Goal: Task Accomplishment & Management: Use online tool/utility

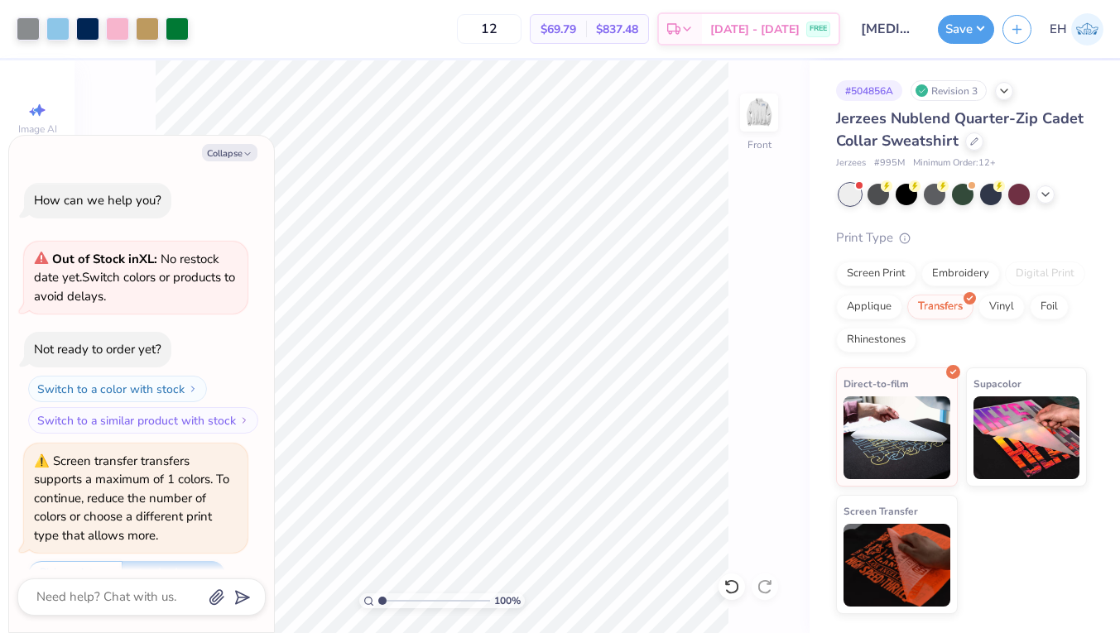
scroll to position [129, 0]
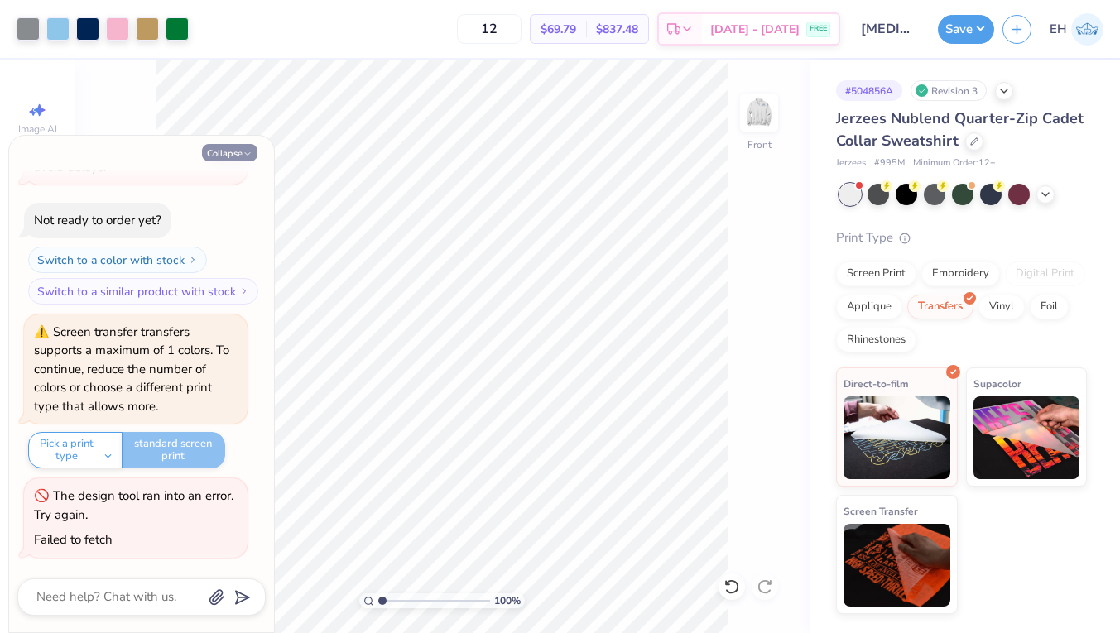
click at [243, 149] on icon "button" at bounding box center [248, 154] width 10 height 10
type textarea "x"
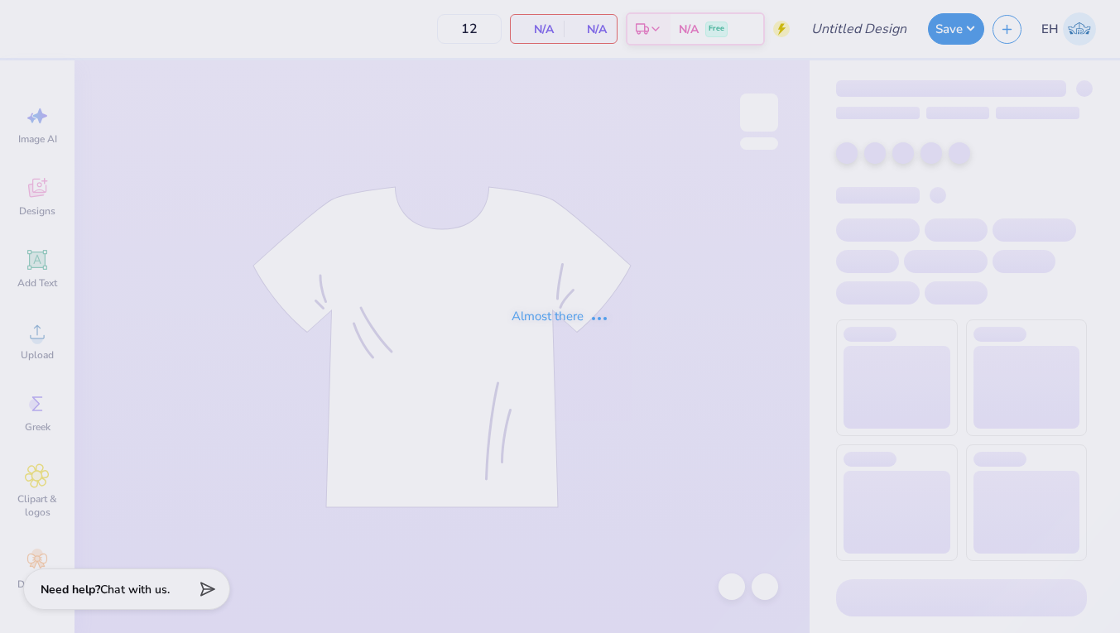
type input "Bret Oliverio"
type input "25"
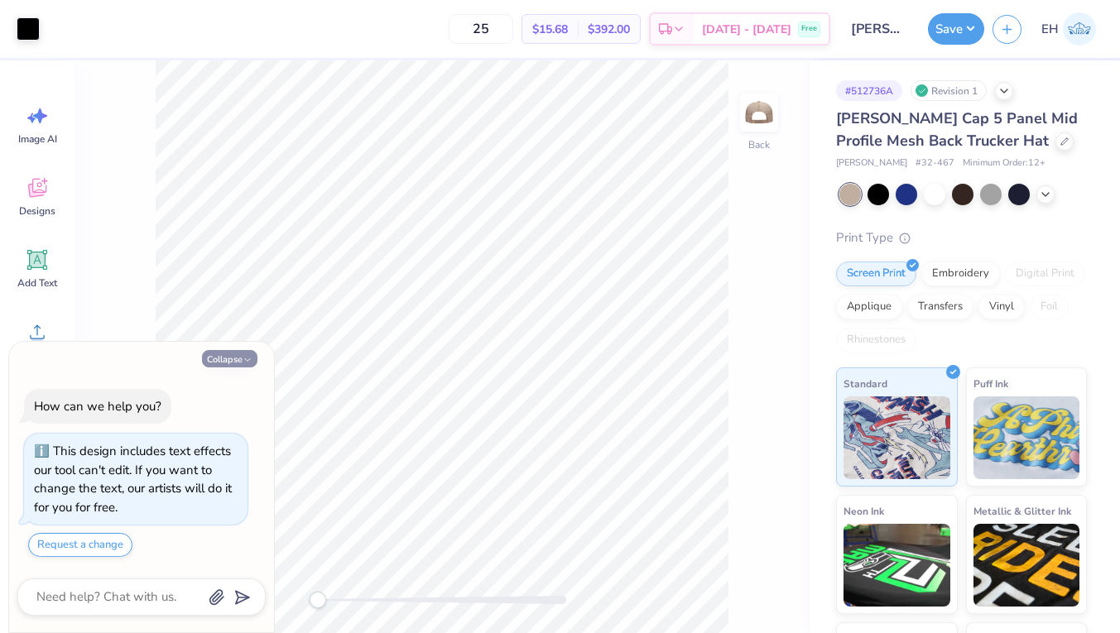
click at [233, 360] on button "Collapse" at bounding box center [229, 358] width 55 height 17
type textarea "x"
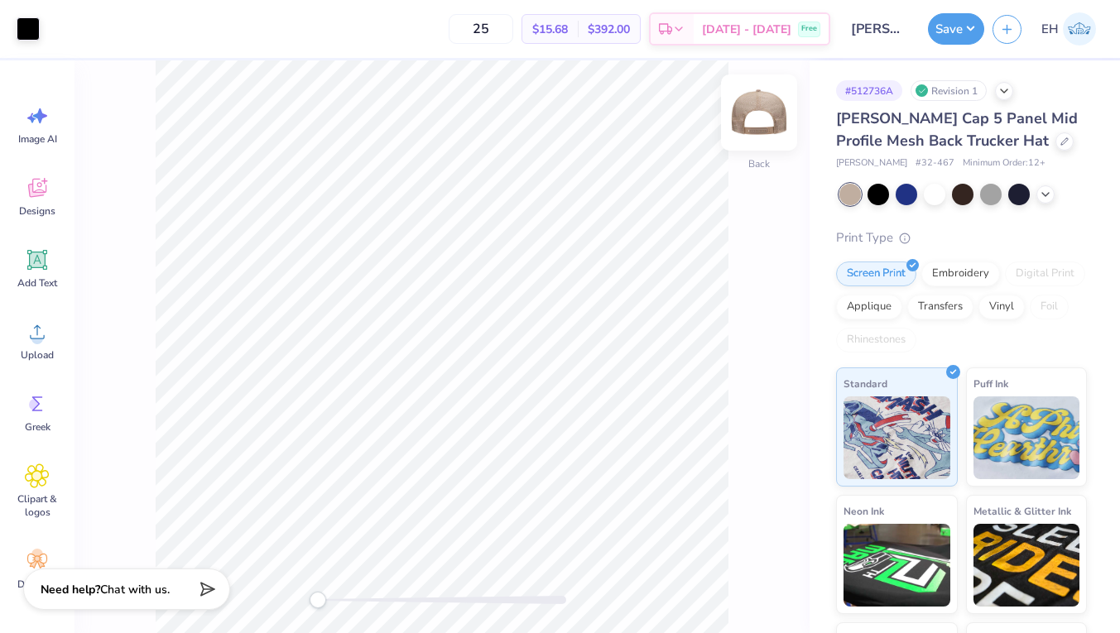
click at [758, 118] on img at bounding box center [759, 112] width 66 height 66
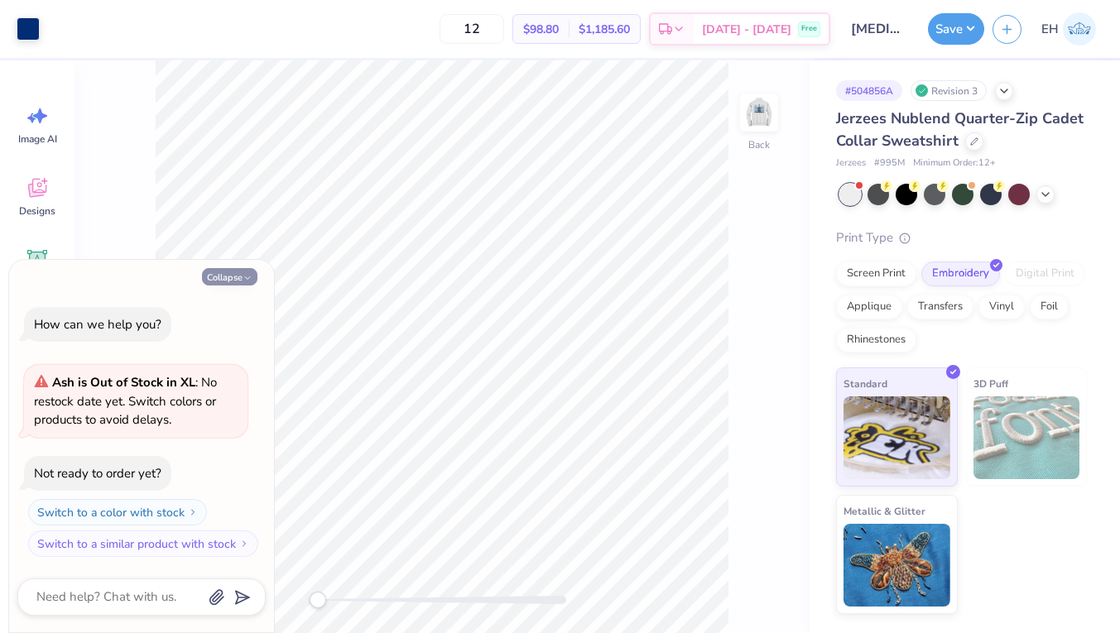
click at [224, 276] on button "Collapse" at bounding box center [229, 276] width 55 height 17
type textarea "x"
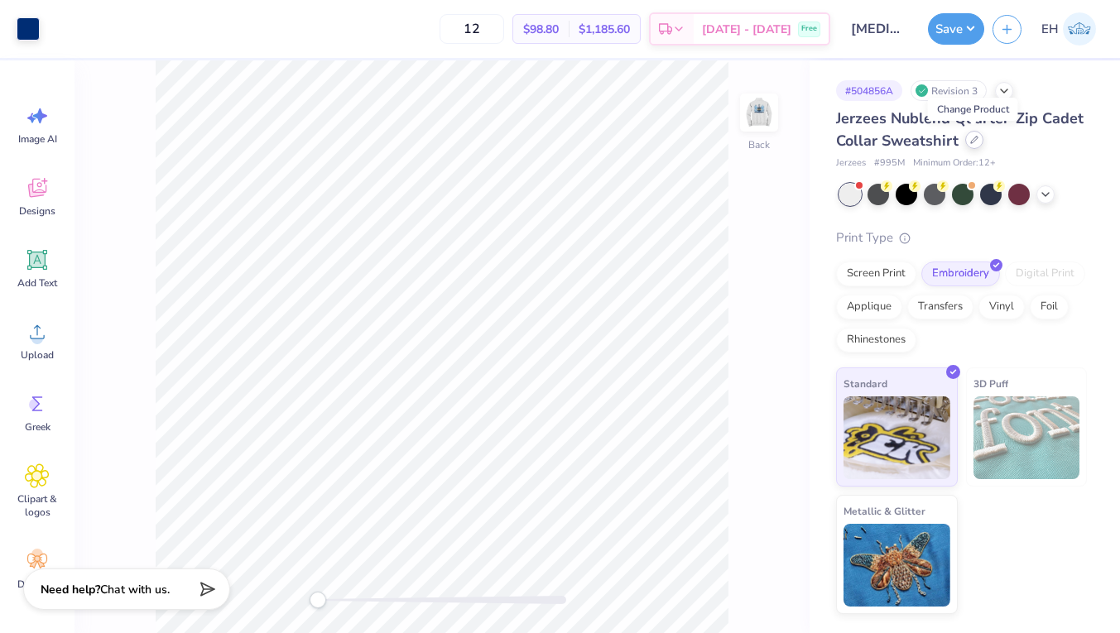
click at [970, 141] on icon at bounding box center [974, 140] width 8 height 8
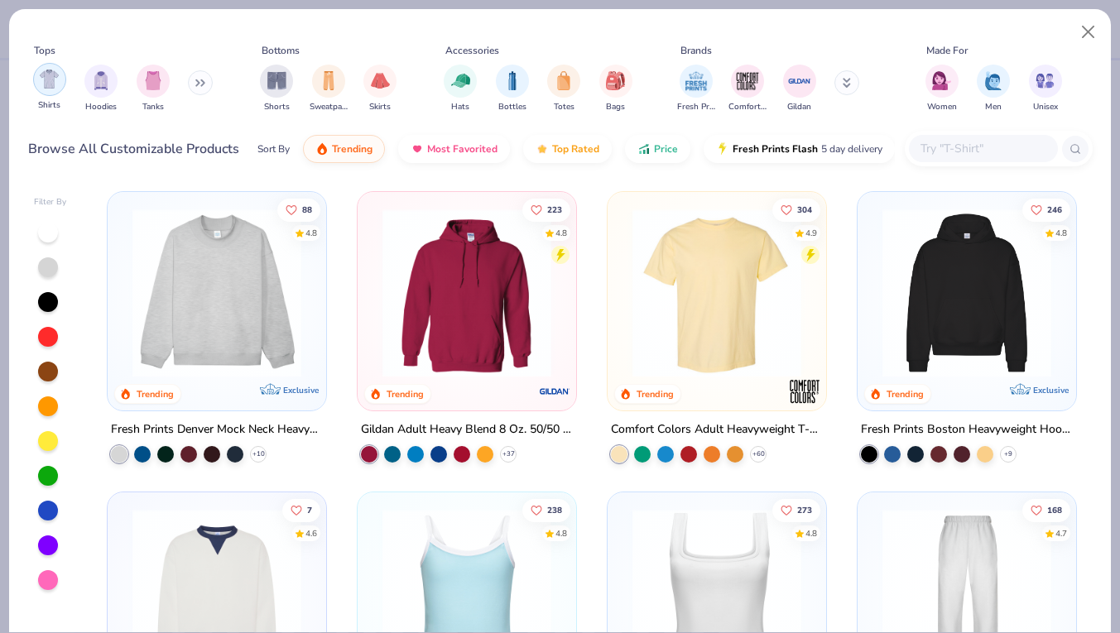
click at [56, 83] on img "filter for Shirts" at bounding box center [49, 79] width 19 height 19
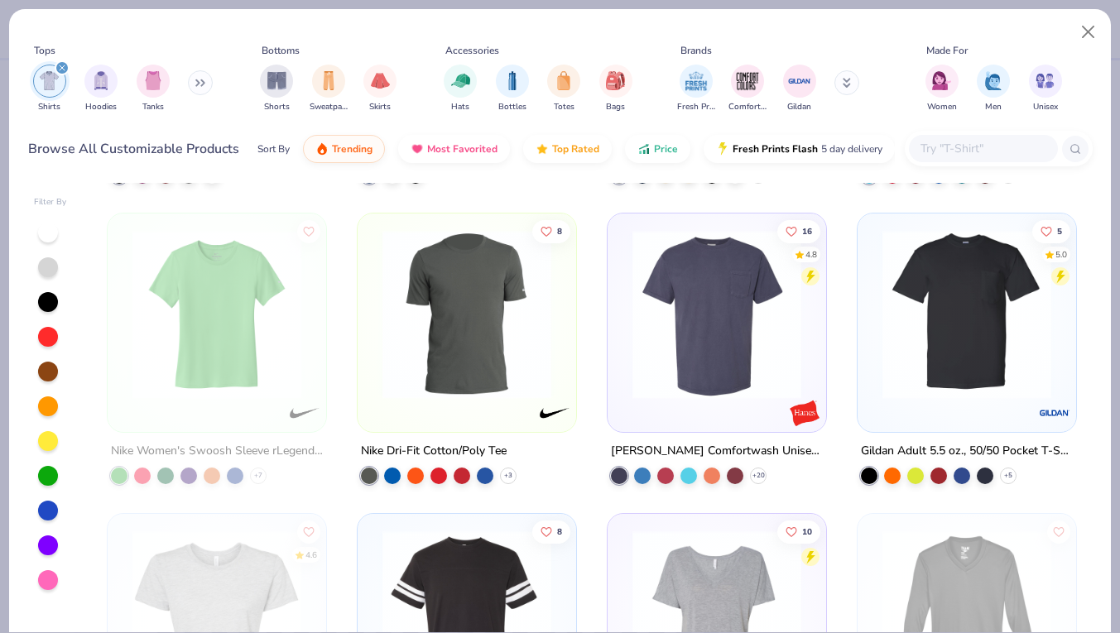
scroll to position [2093, 0]
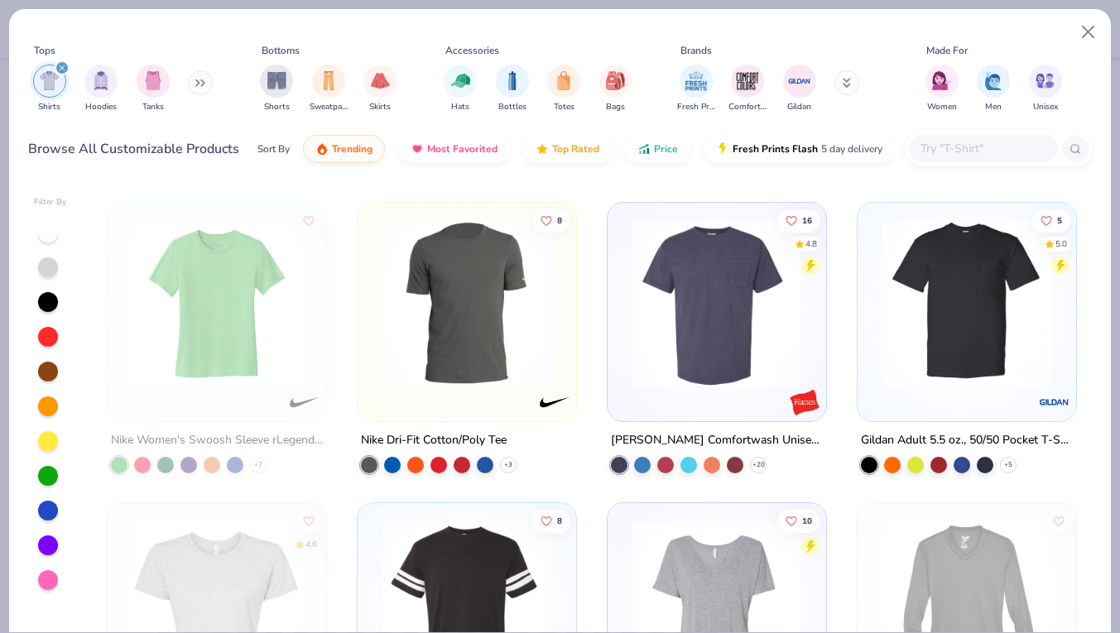
click at [953, 135] on div at bounding box center [999, 149] width 188 height 36
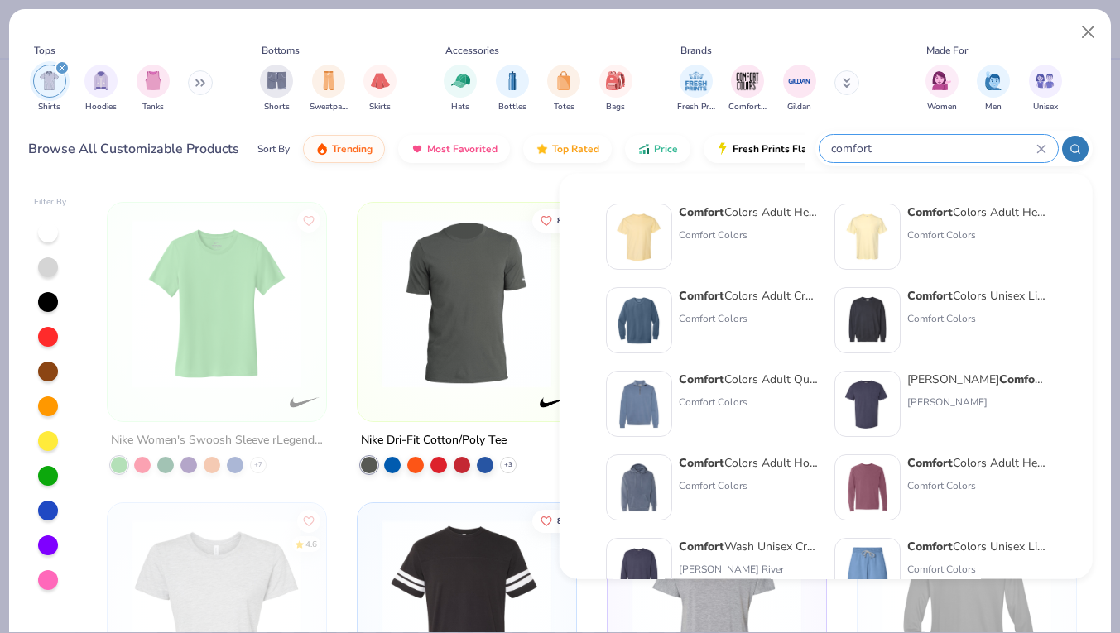
type input "comfort"
click at [739, 295] on div "Comfort Colors Adult Crewneck Sweatshirt" at bounding box center [748, 295] width 139 height 17
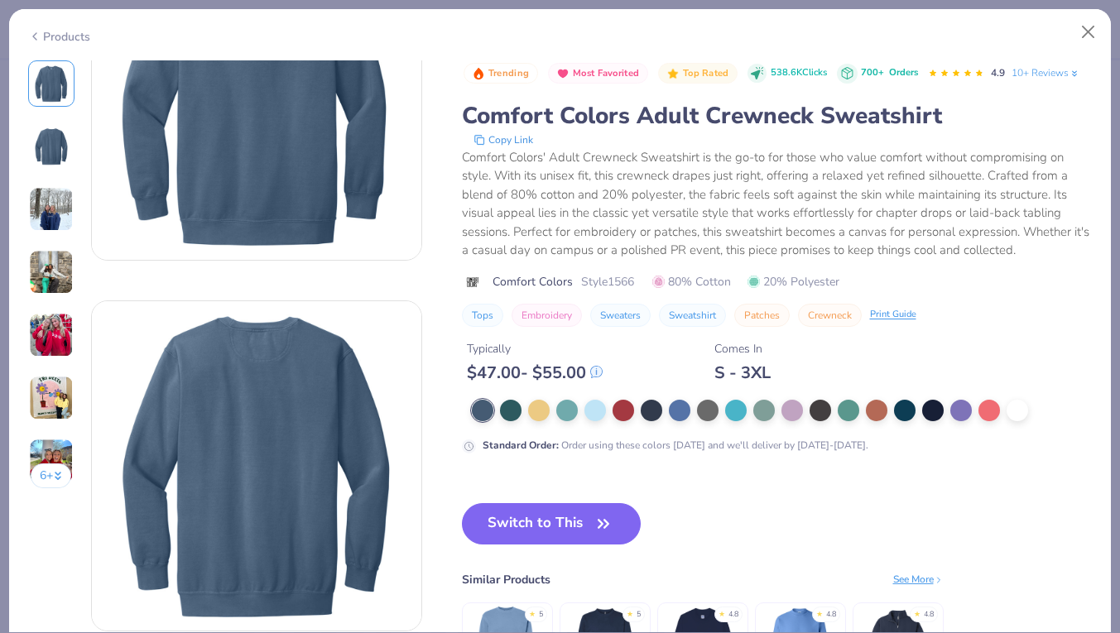
scroll to position [139, 0]
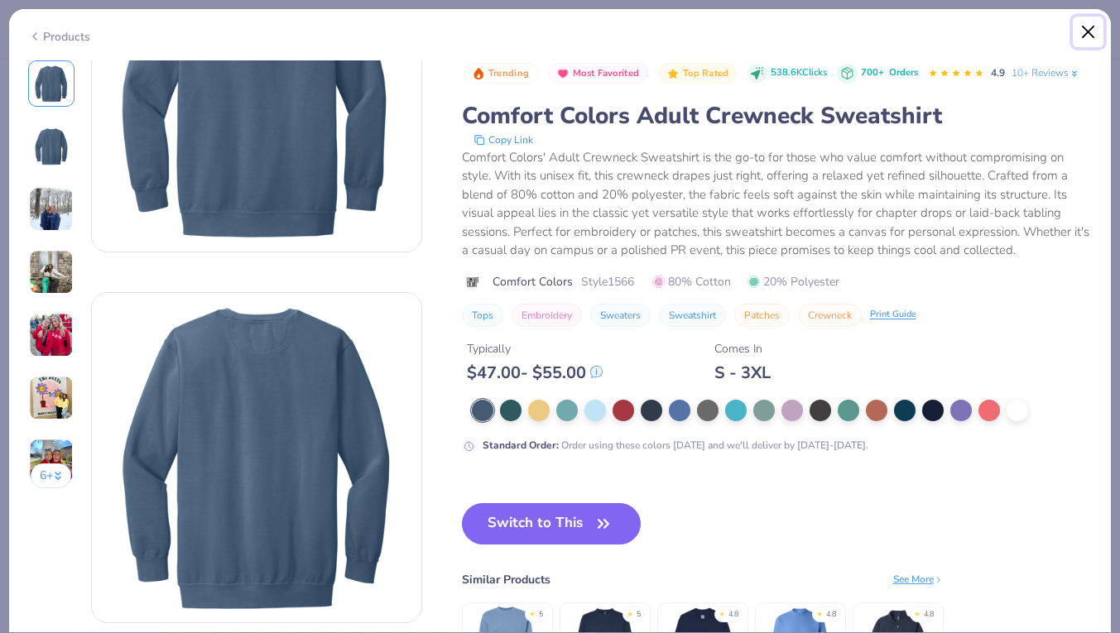
click at [1075, 33] on button "Close" at bounding box center [1088, 32] width 31 height 31
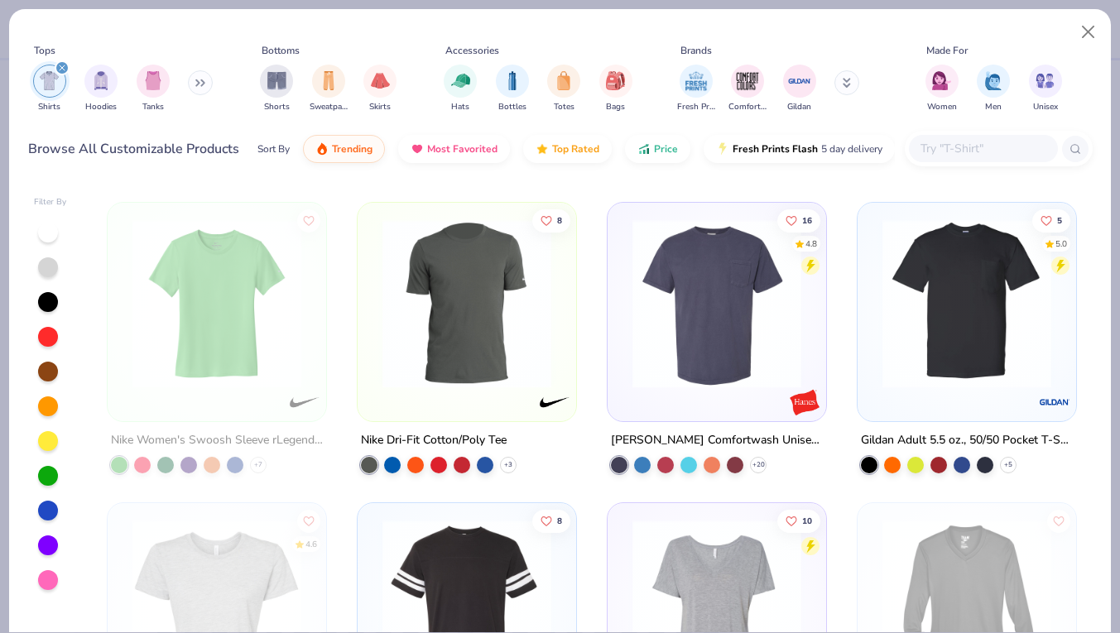
click at [947, 145] on input "text" at bounding box center [983, 148] width 128 height 19
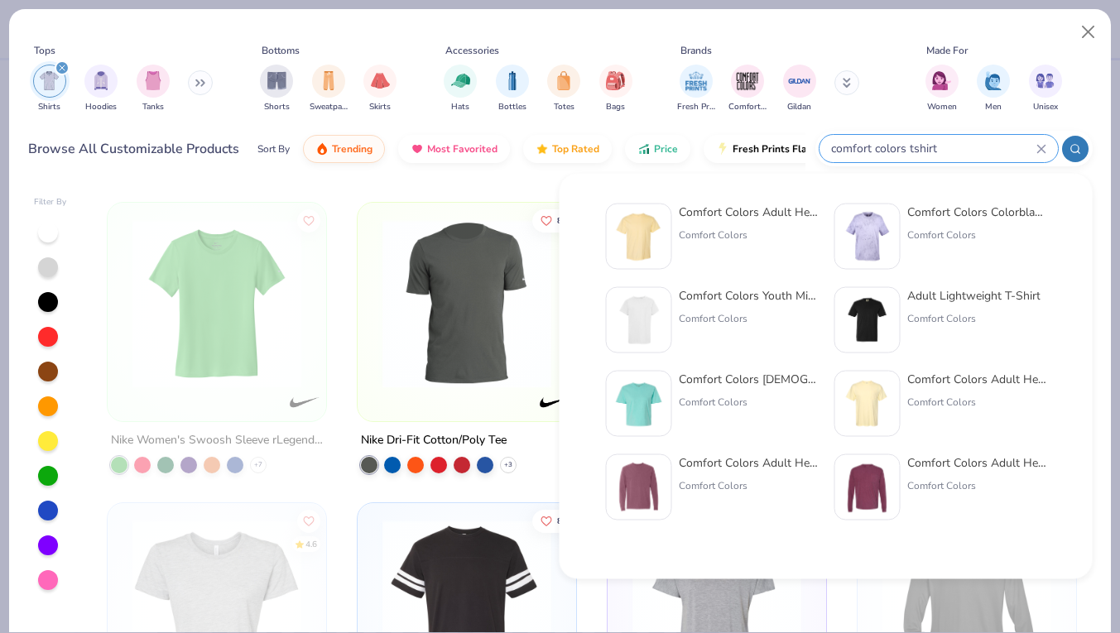
type input "comfort colors tshirt"
click at [723, 214] on div "Comfort Colors Adult Heavyweight T-Shirt" at bounding box center [748, 212] width 139 height 17
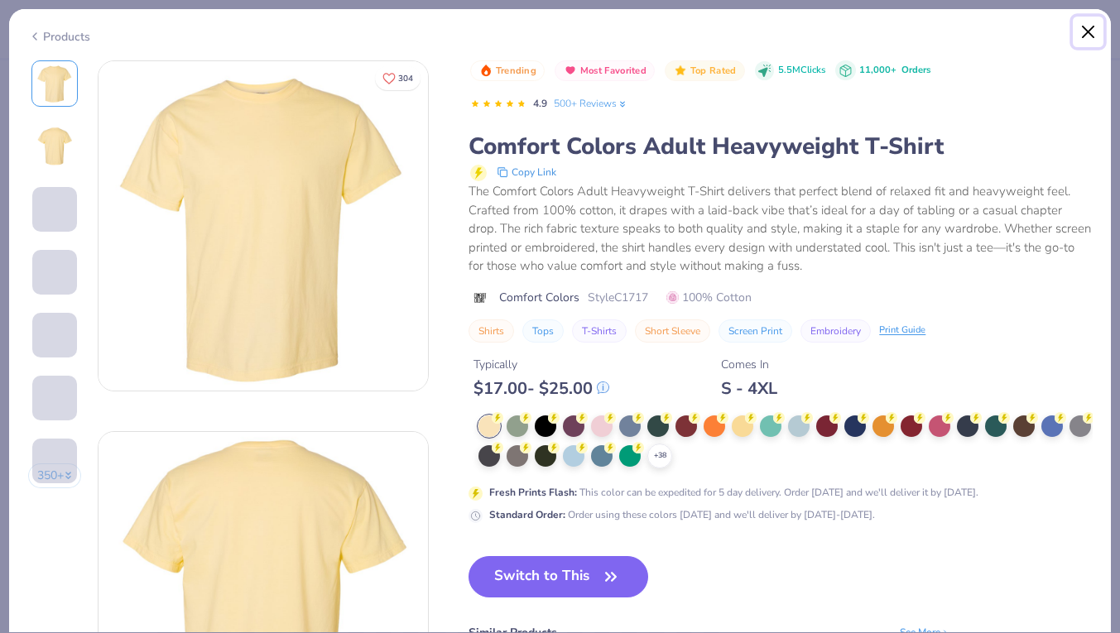
click at [1077, 31] on button "Close" at bounding box center [1088, 32] width 31 height 31
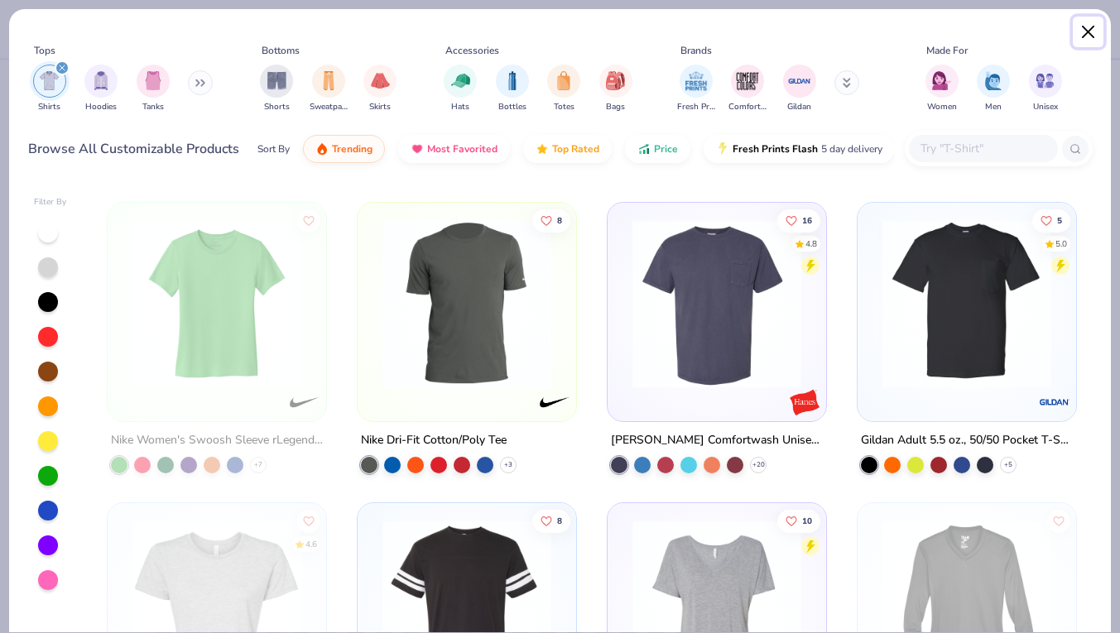
click at [1095, 22] on button "Close" at bounding box center [1088, 32] width 31 height 31
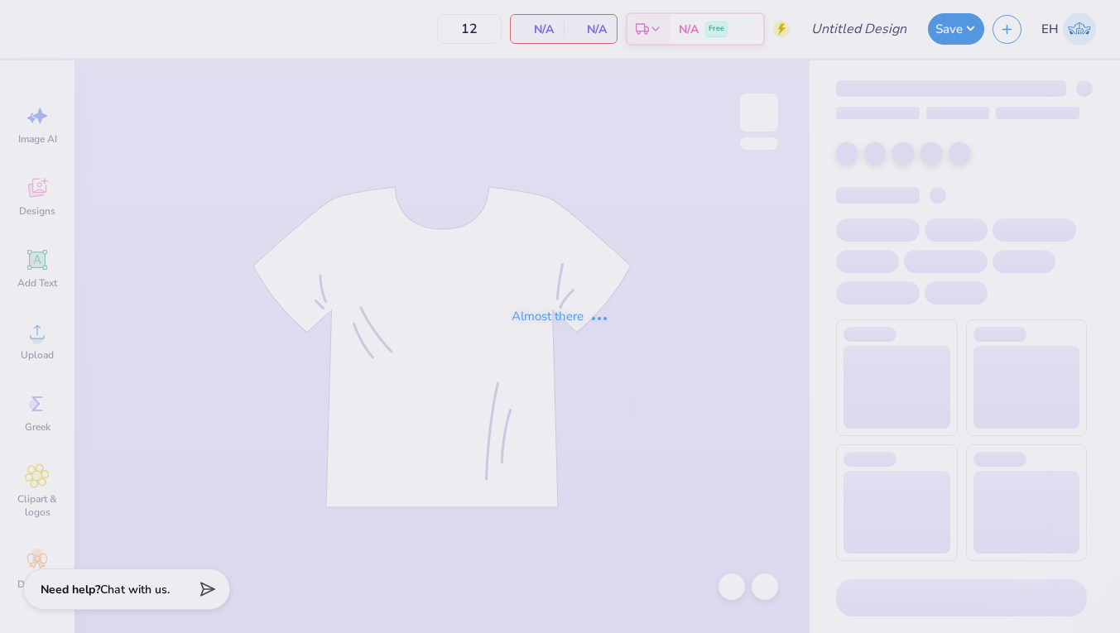
type input "50"
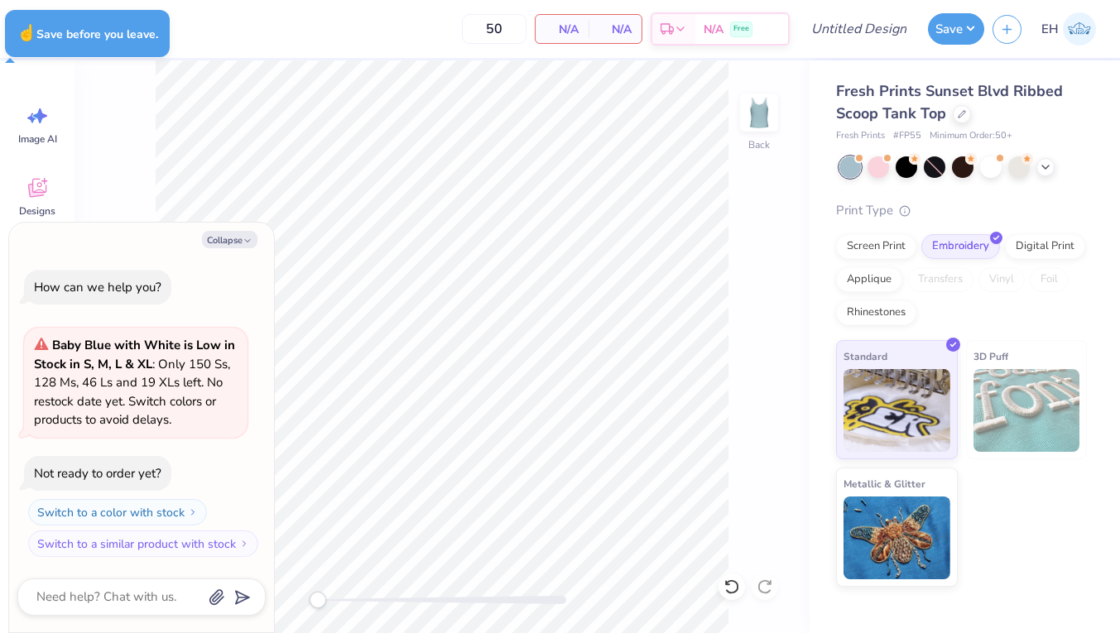
type textarea "x"
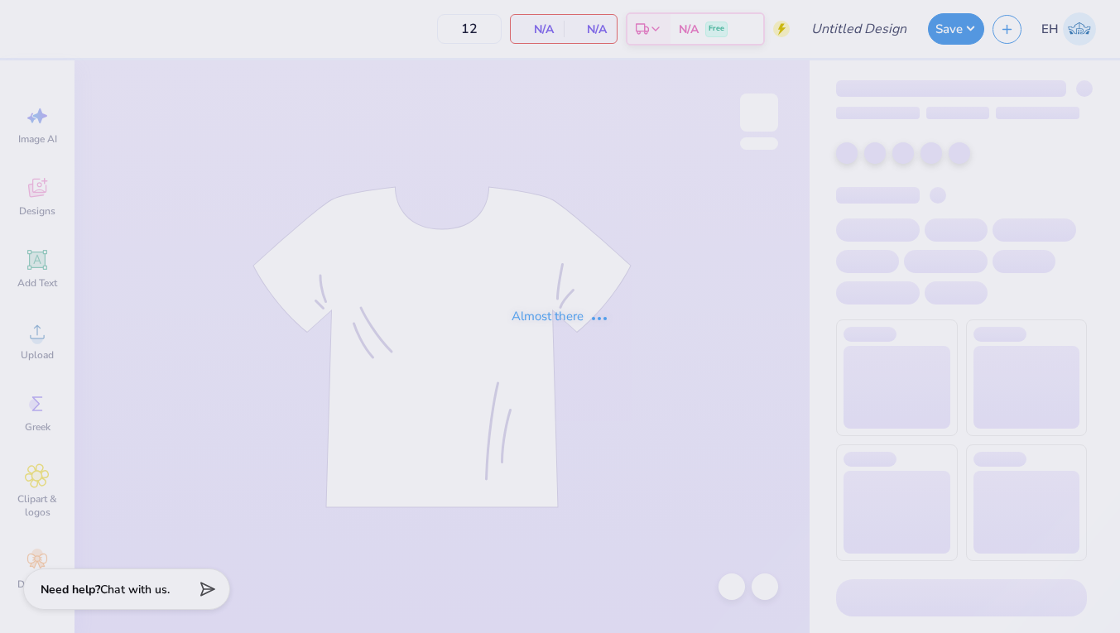
type input "50"
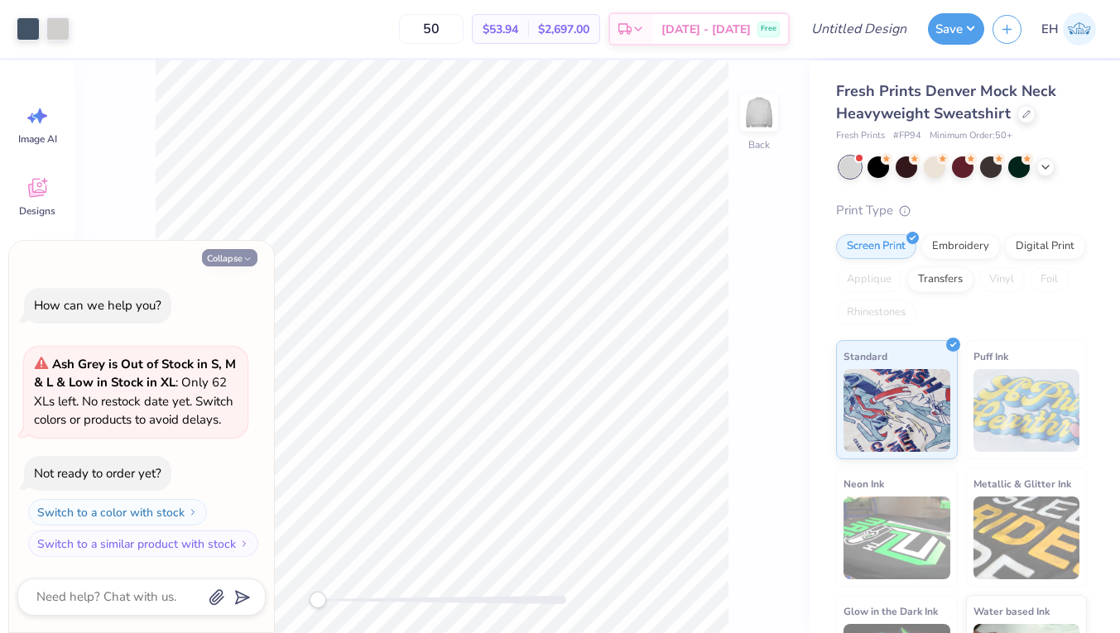
click at [223, 262] on button "Collapse" at bounding box center [229, 257] width 55 height 17
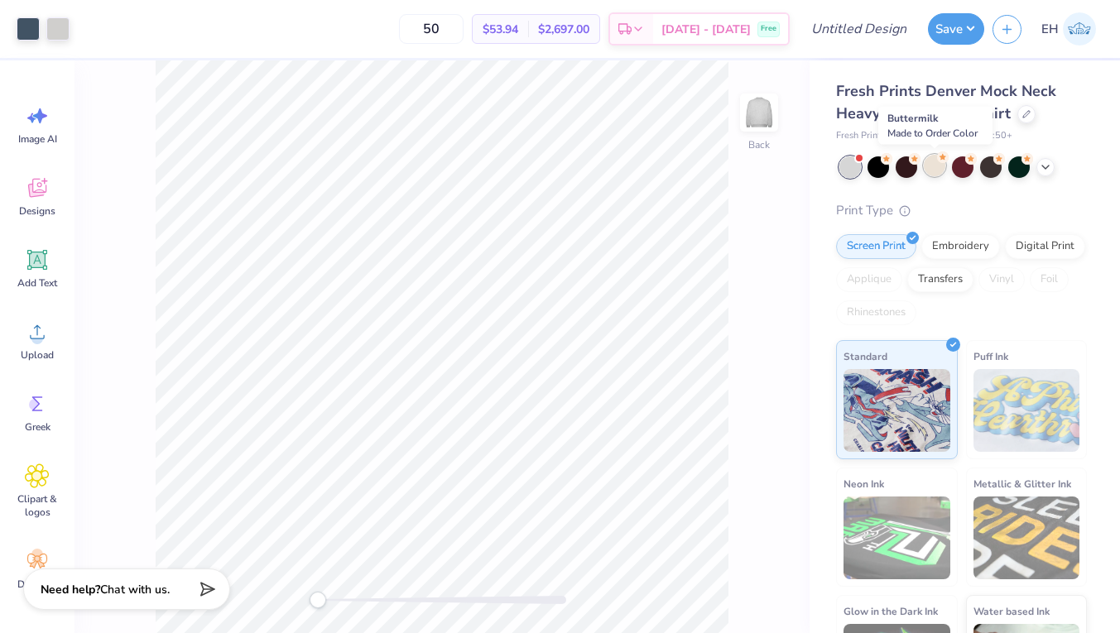
click at [931, 163] on div at bounding box center [935, 166] width 22 height 22
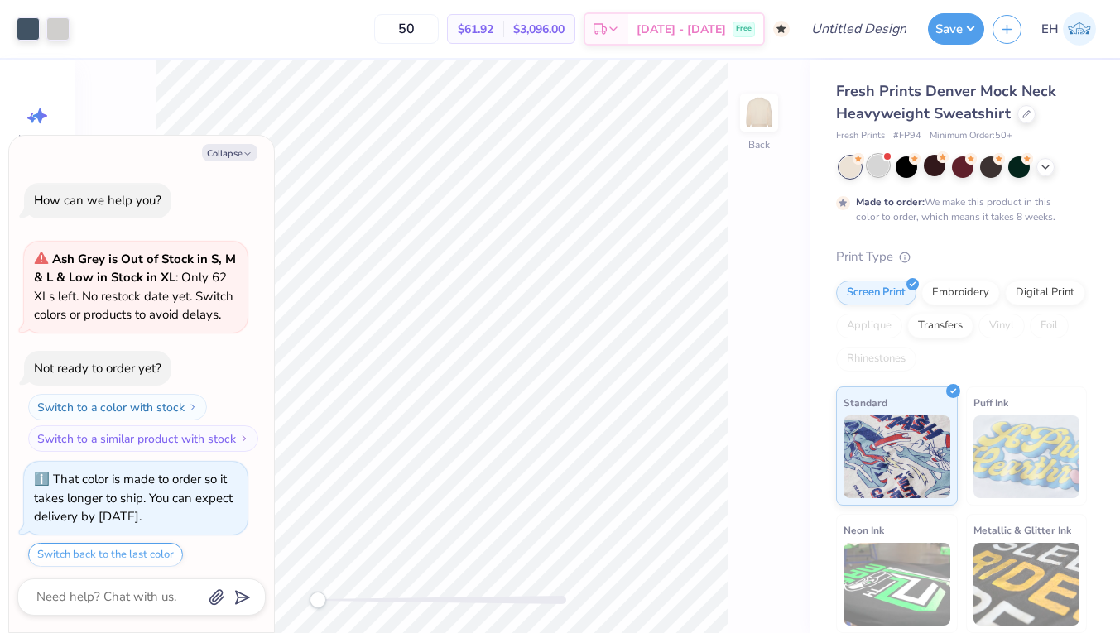
scroll to position [51, 0]
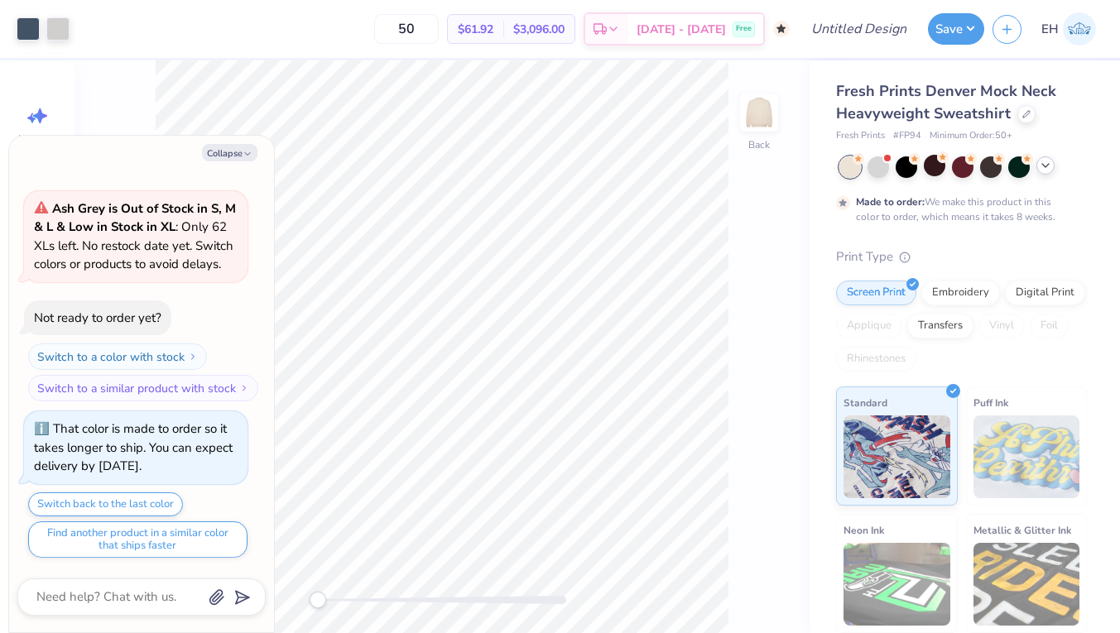
click at [1048, 168] on icon at bounding box center [1045, 165] width 13 height 13
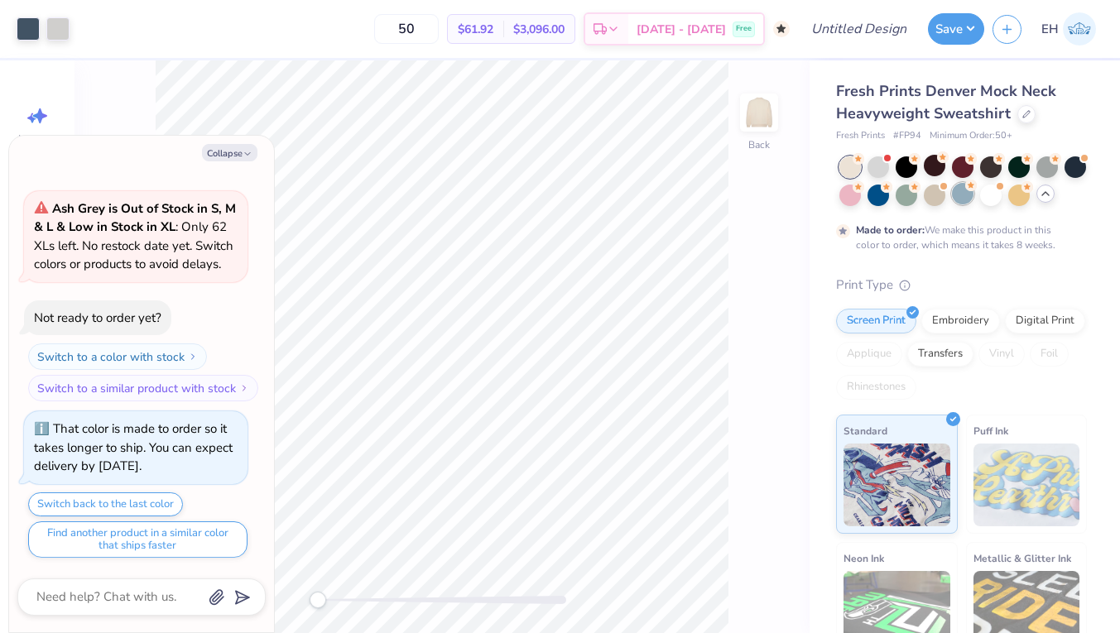
click at [962, 197] on div at bounding box center [963, 194] width 22 height 22
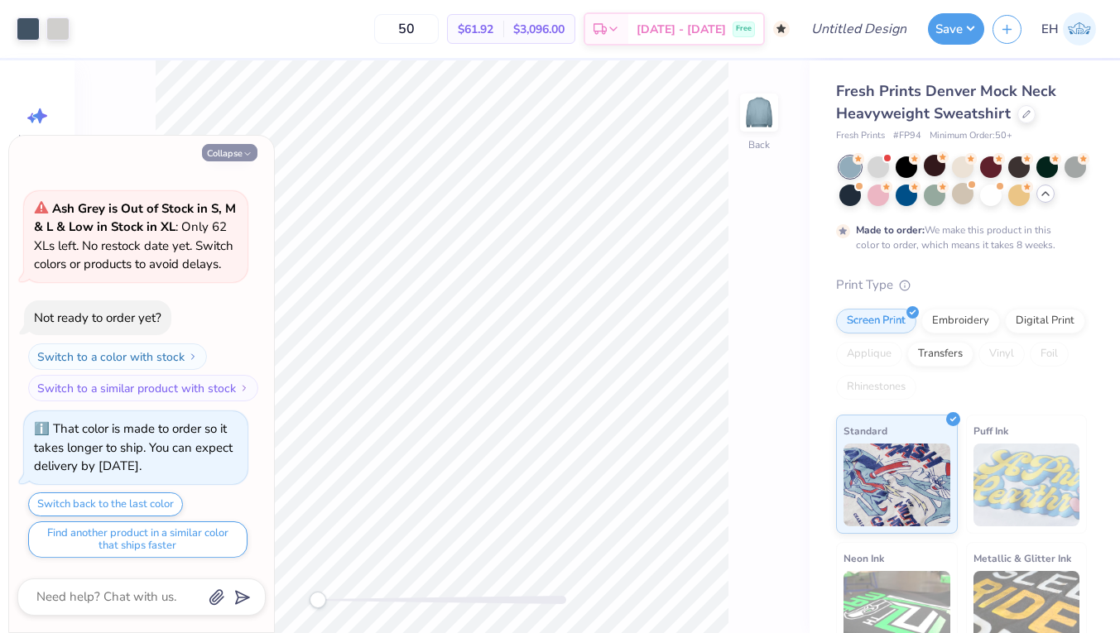
click at [243, 155] on icon "button" at bounding box center [248, 154] width 10 height 10
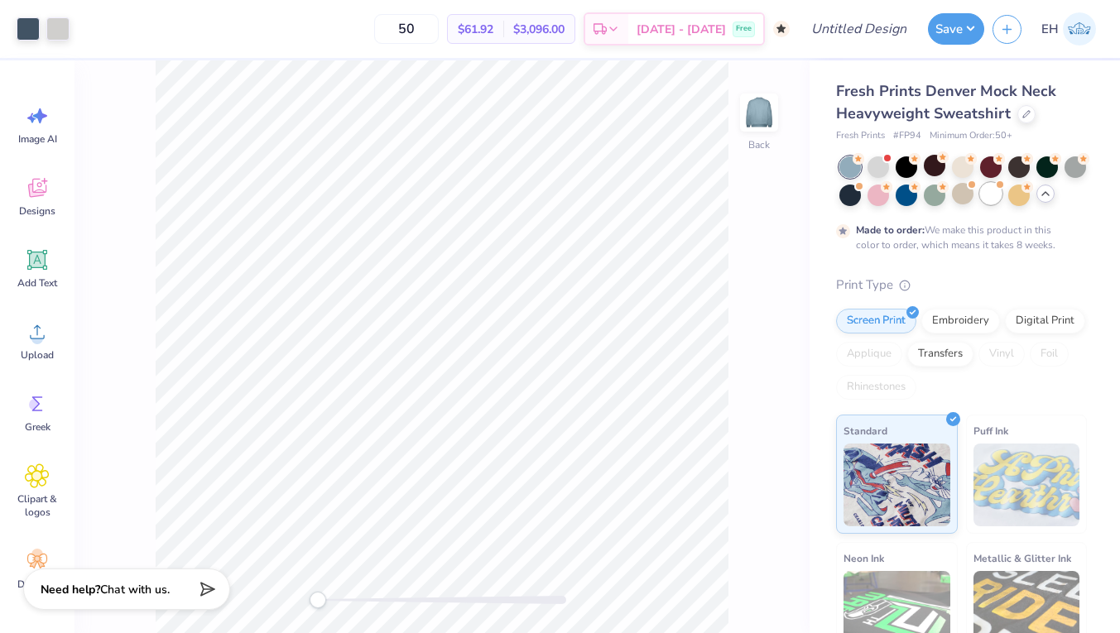
click at [989, 195] on div at bounding box center [991, 194] width 22 height 22
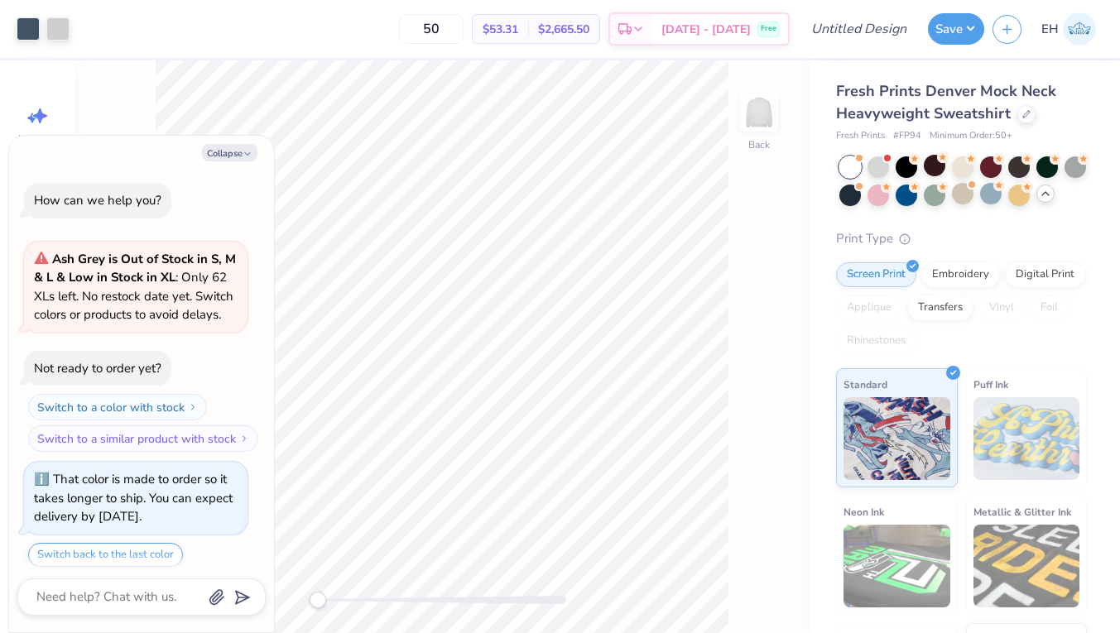
scroll to position [404, 0]
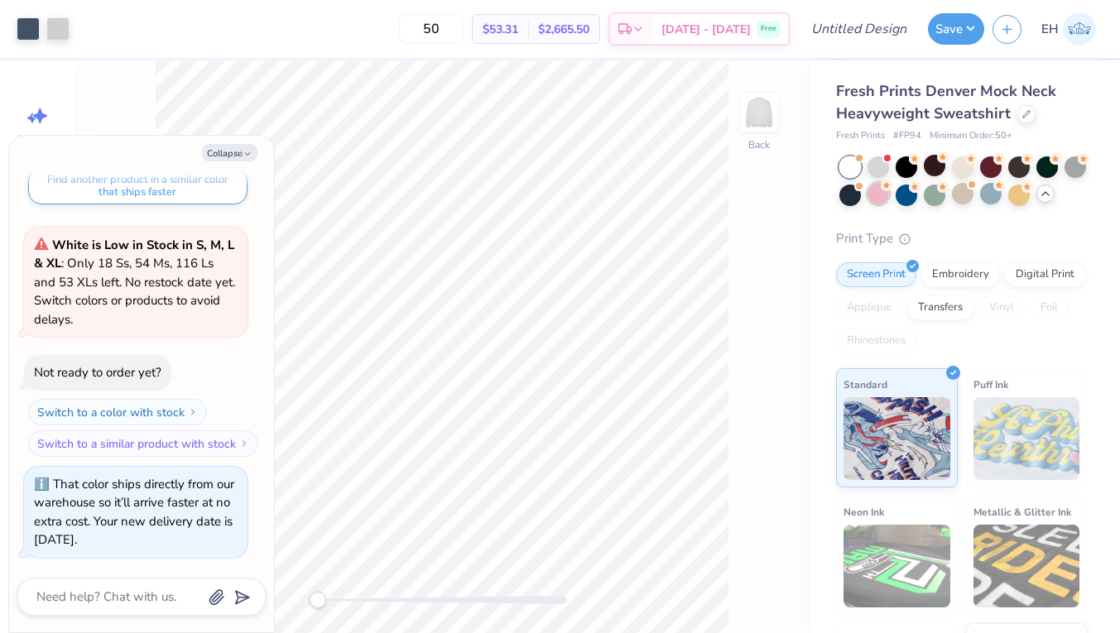
click at [878, 194] on div at bounding box center [879, 194] width 22 height 22
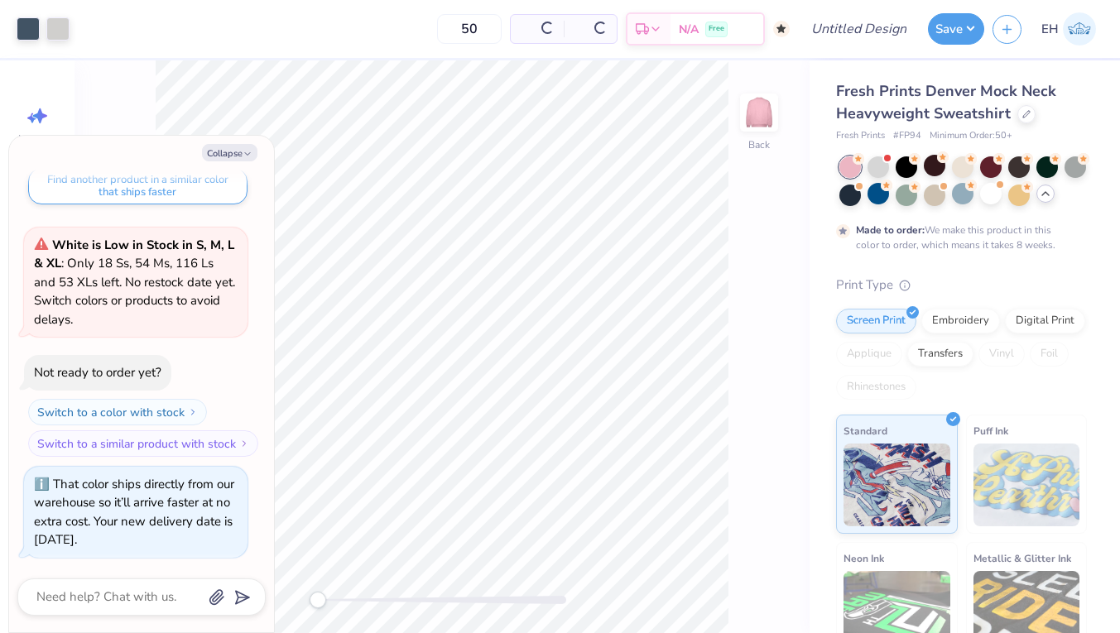
scroll to position [561, 0]
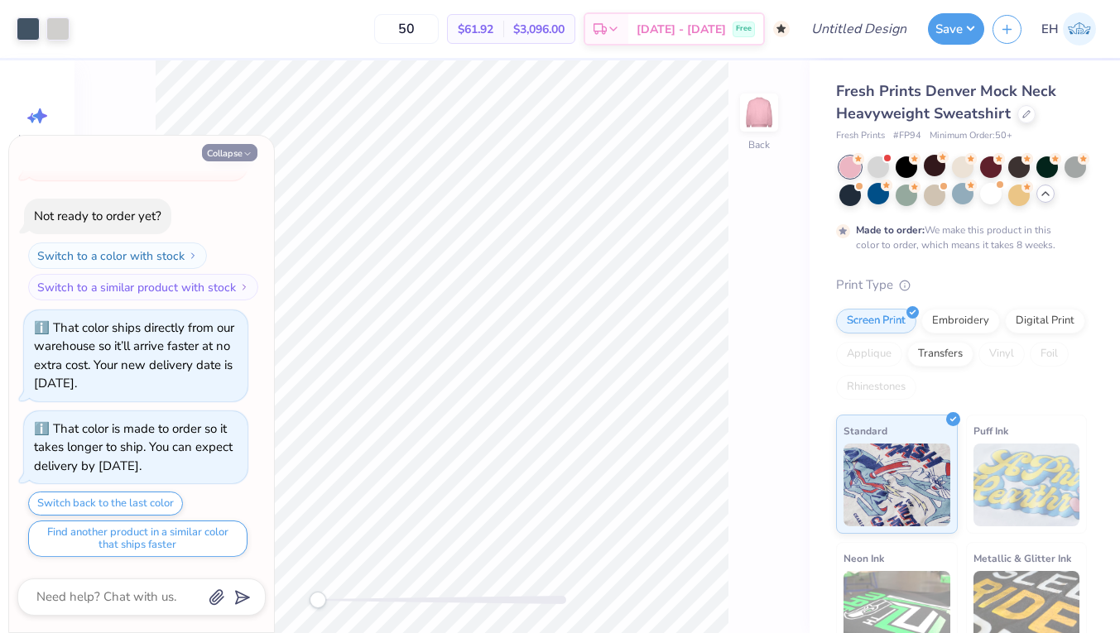
click at [222, 147] on button "Collapse" at bounding box center [229, 152] width 55 height 17
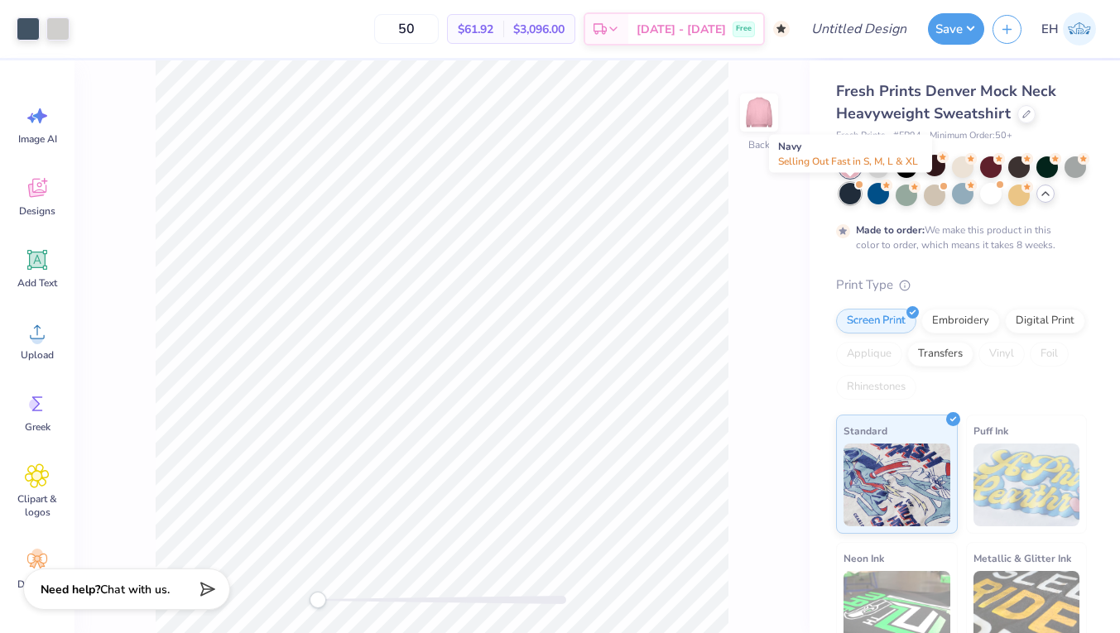
click at [844, 191] on div at bounding box center [851, 194] width 22 height 22
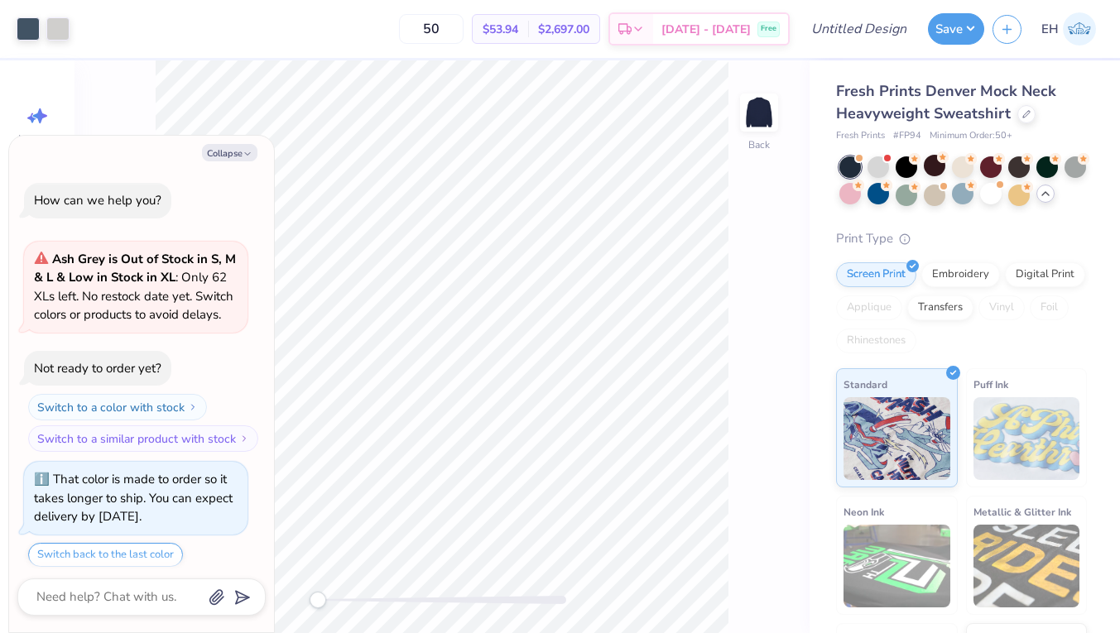
scroll to position [914, 0]
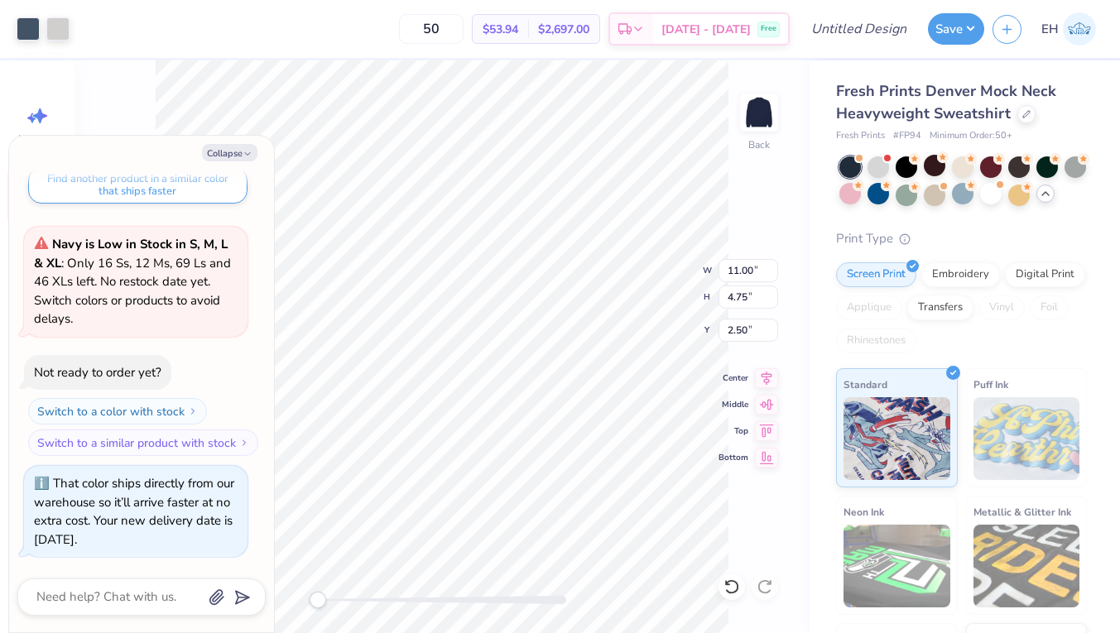
click at [229, 141] on div "Collapse How can we help you? Ash Grey is Out of Stock in S, M & L & Low in Sto…" at bounding box center [141, 384] width 265 height 497
click at [229, 152] on button "Collapse" at bounding box center [229, 152] width 55 height 17
type textarea "x"
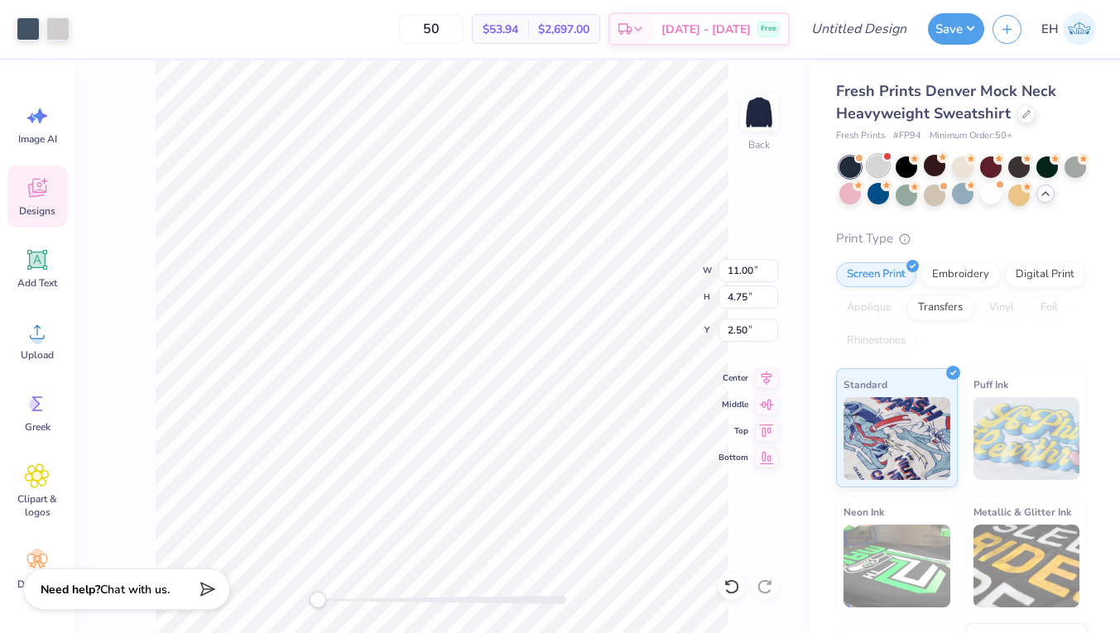
click at [877, 163] on div at bounding box center [879, 166] width 22 height 22
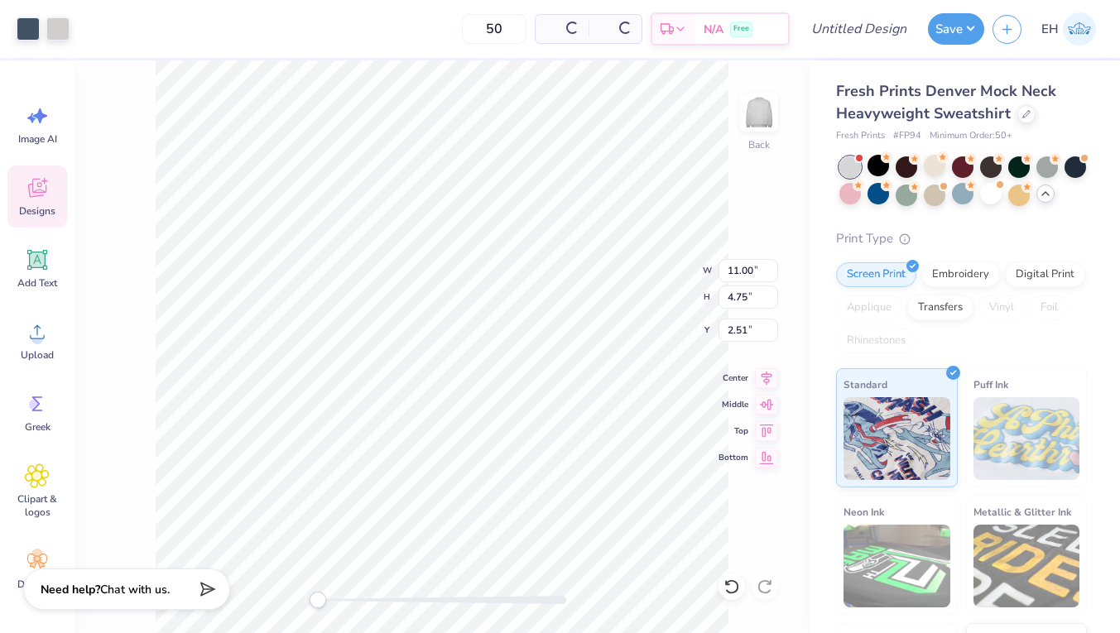
type input "2.51"
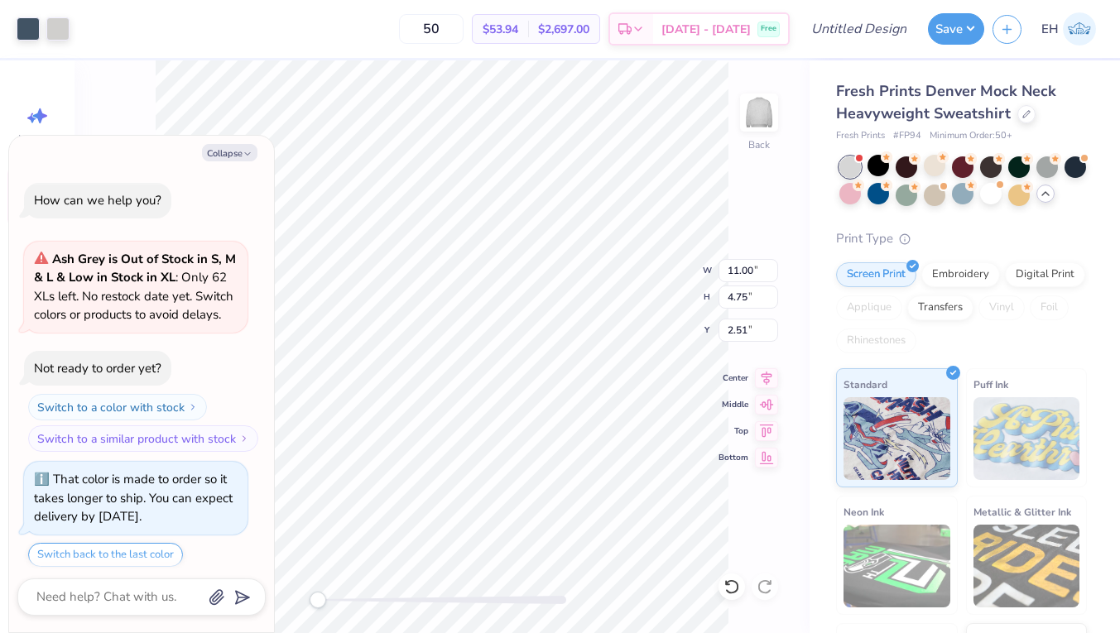
scroll to position [1148, 0]
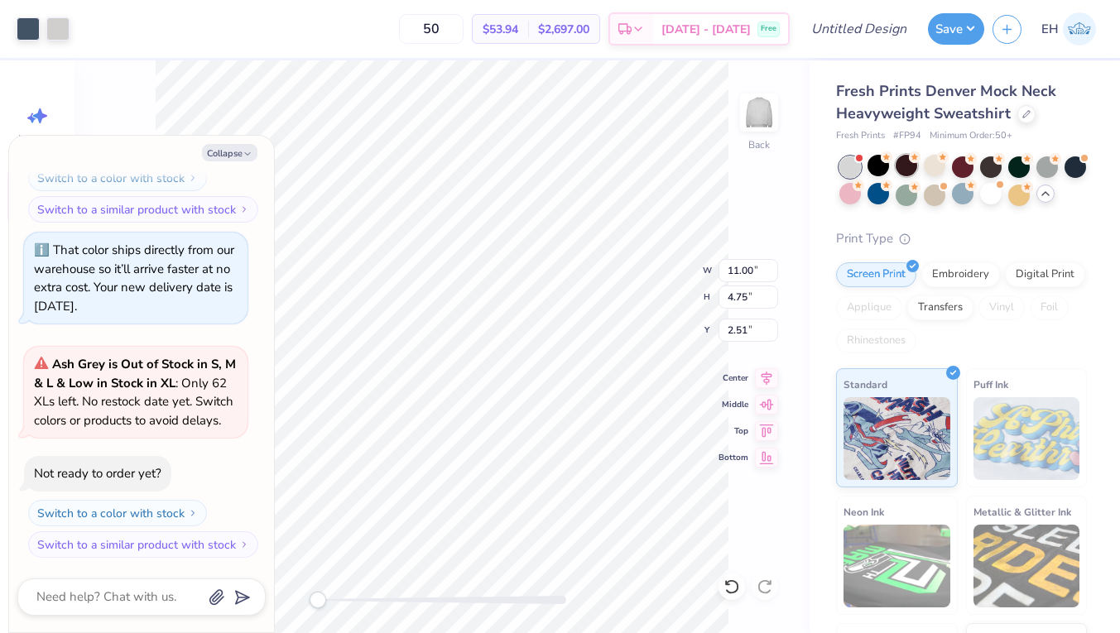
click at [914, 161] on circle at bounding box center [915, 158] width 12 height 12
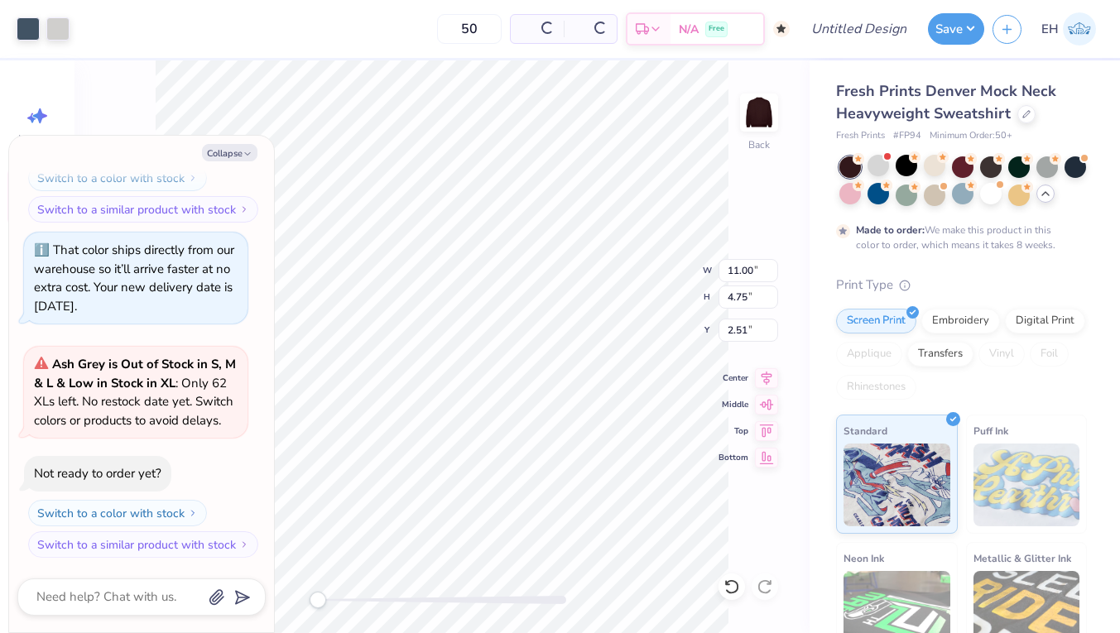
scroll to position [1304, 0]
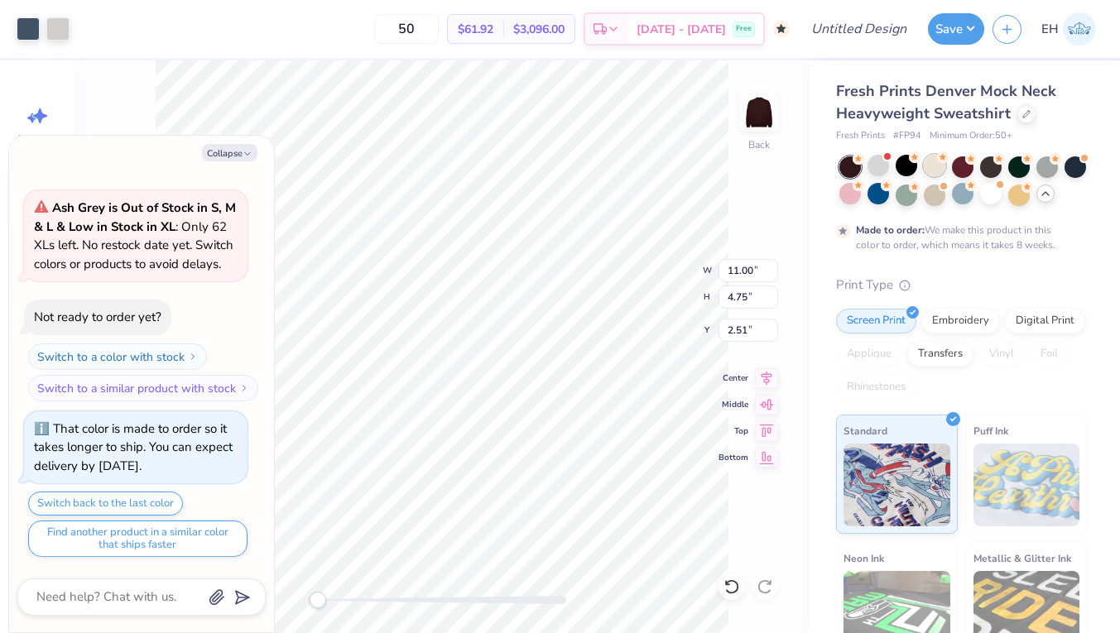
click at [932, 164] on div at bounding box center [935, 166] width 22 height 22
click at [936, 315] on div "Embroidery" at bounding box center [961, 318] width 79 height 25
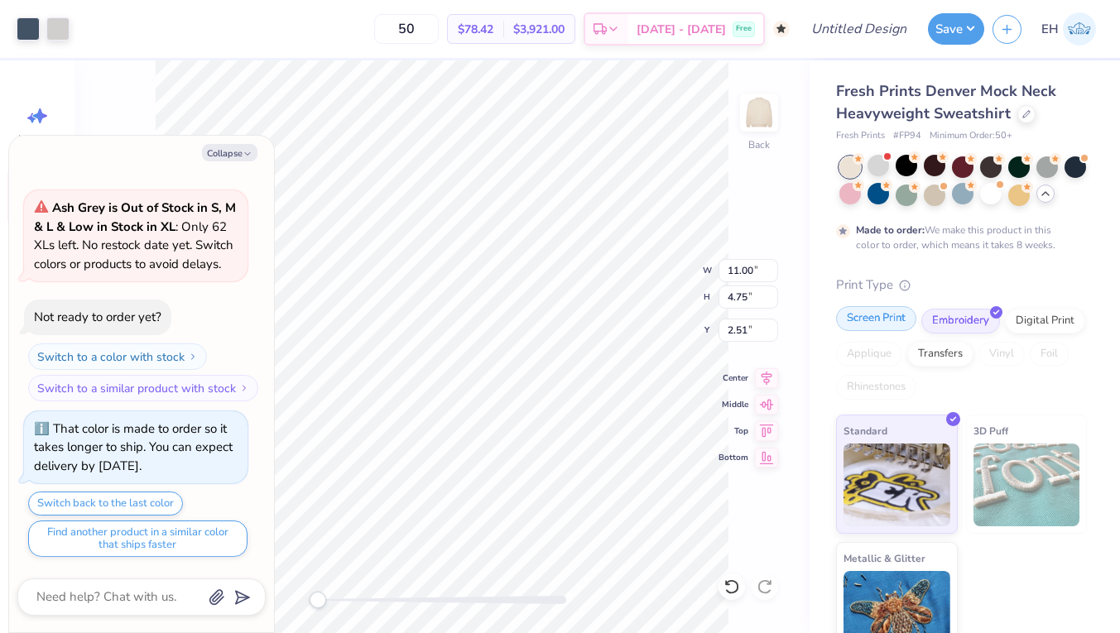
click at [897, 321] on div "Screen Print" at bounding box center [876, 318] width 80 height 25
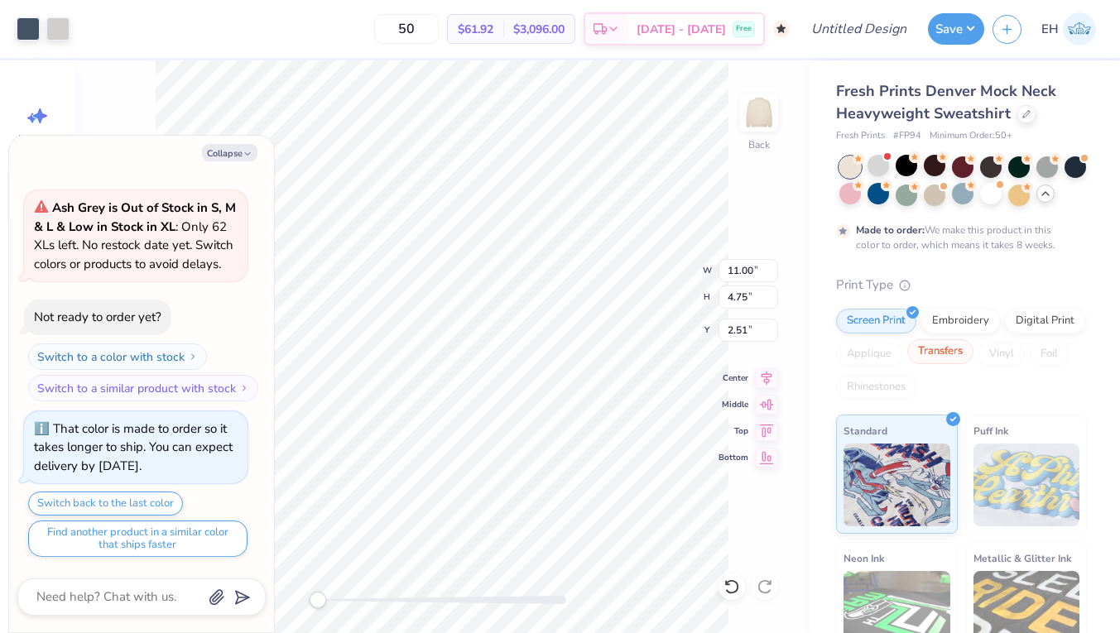
click at [944, 356] on div "Transfers" at bounding box center [940, 351] width 66 height 25
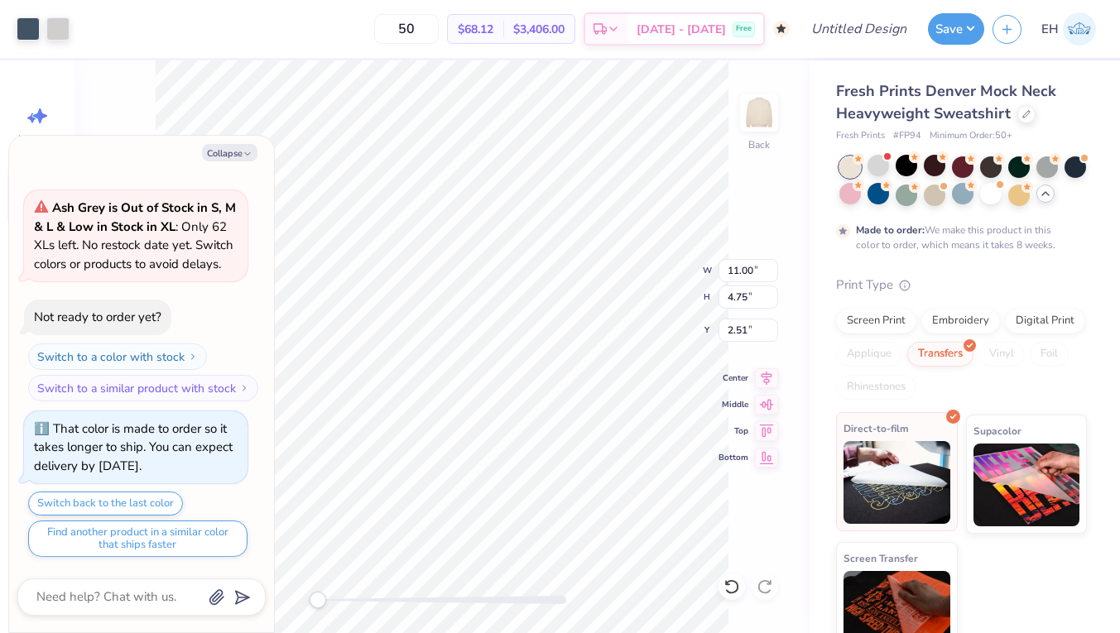
click at [910, 478] on img at bounding box center [897, 482] width 107 height 83
click at [991, 198] on div at bounding box center [991, 194] width 22 height 22
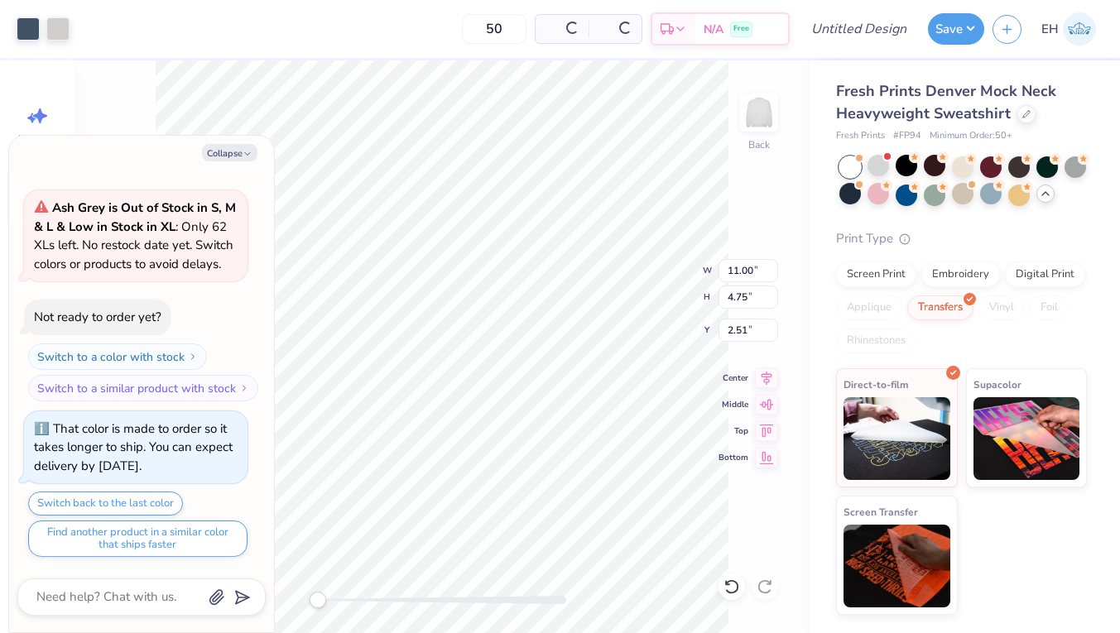
type textarea "x"
type input "1.86"
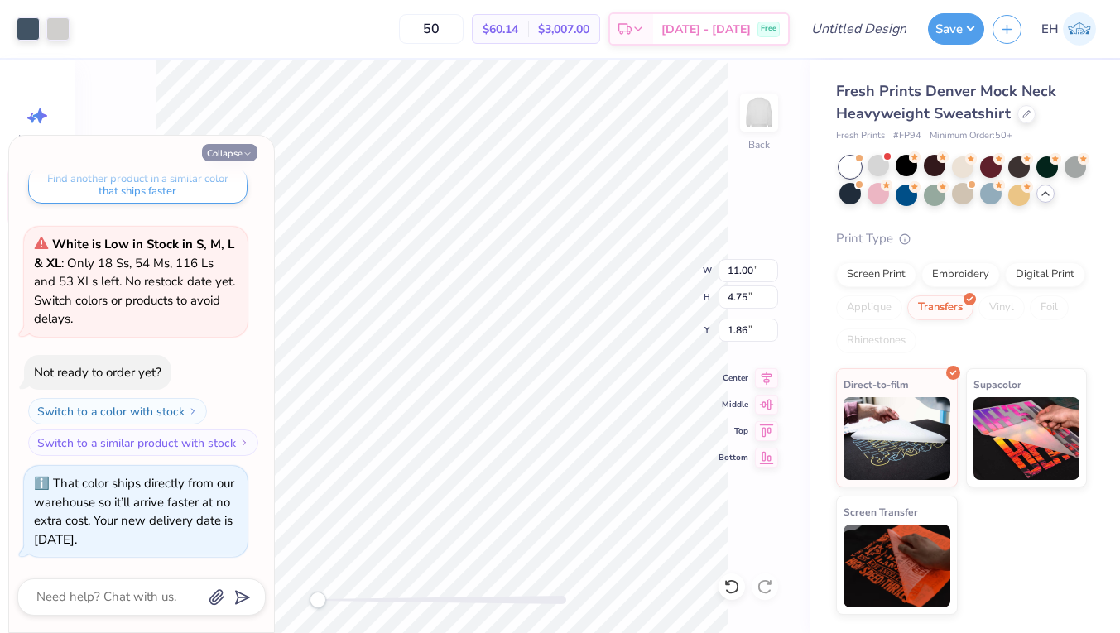
click at [248, 150] on icon "button" at bounding box center [248, 154] width 10 height 10
type textarea "x"
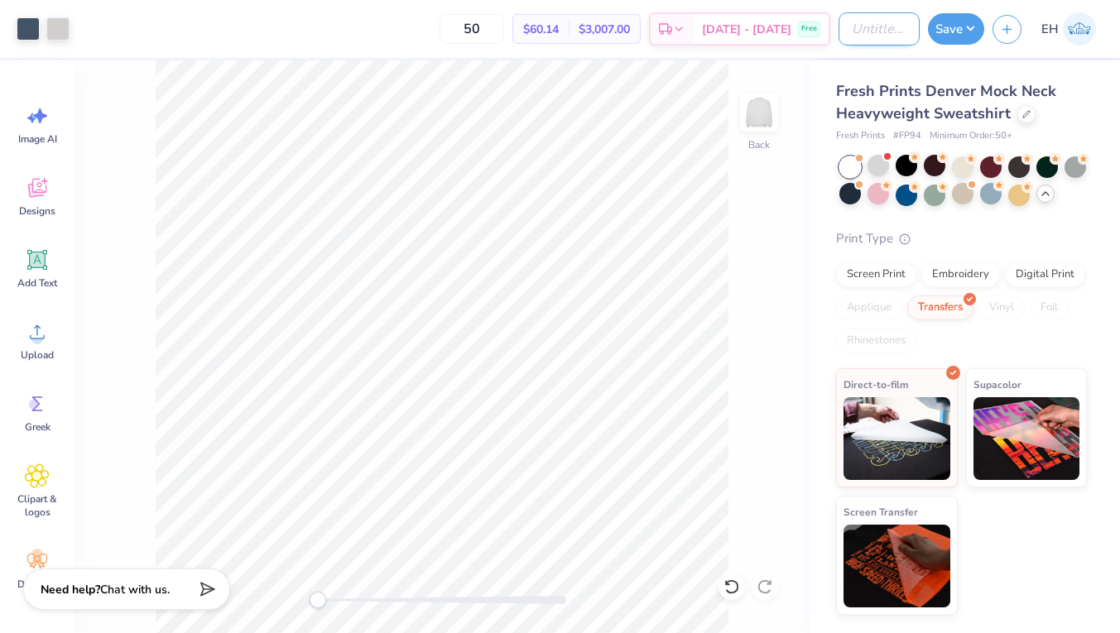
click at [857, 38] on input "Design Title" at bounding box center [879, 28] width 81 height 33
type input "[MEDICAL_DATA] mock neck"
click at [967, 36] on button "Save" at bounding box center [956, 26] width 56 height 31
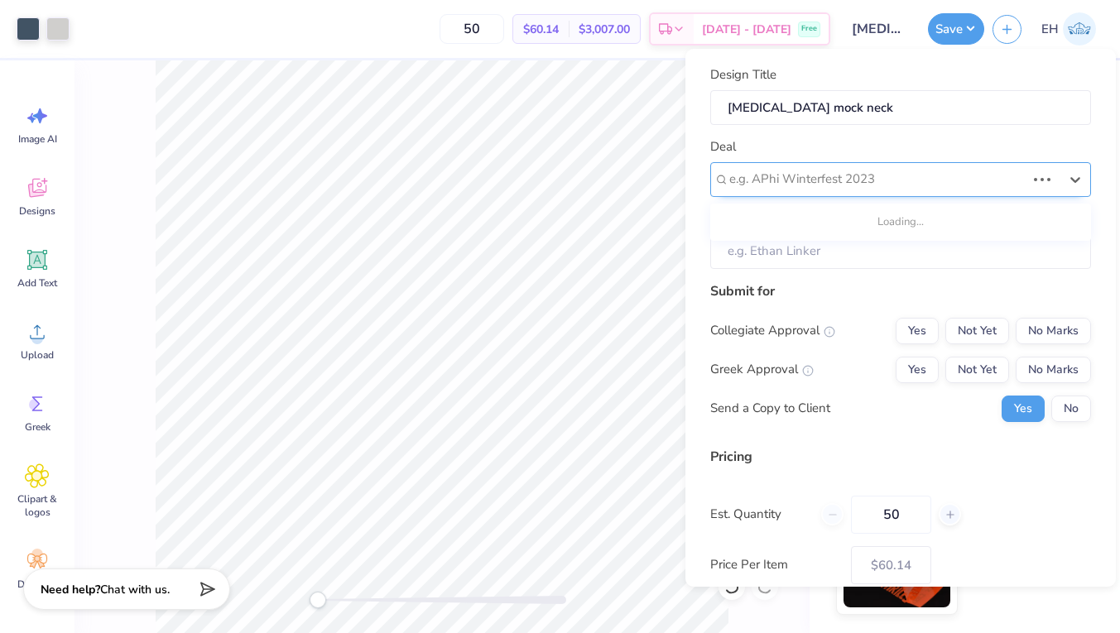
click at [803, 179] on div at bounding box center [877, 179] width 296 height 22
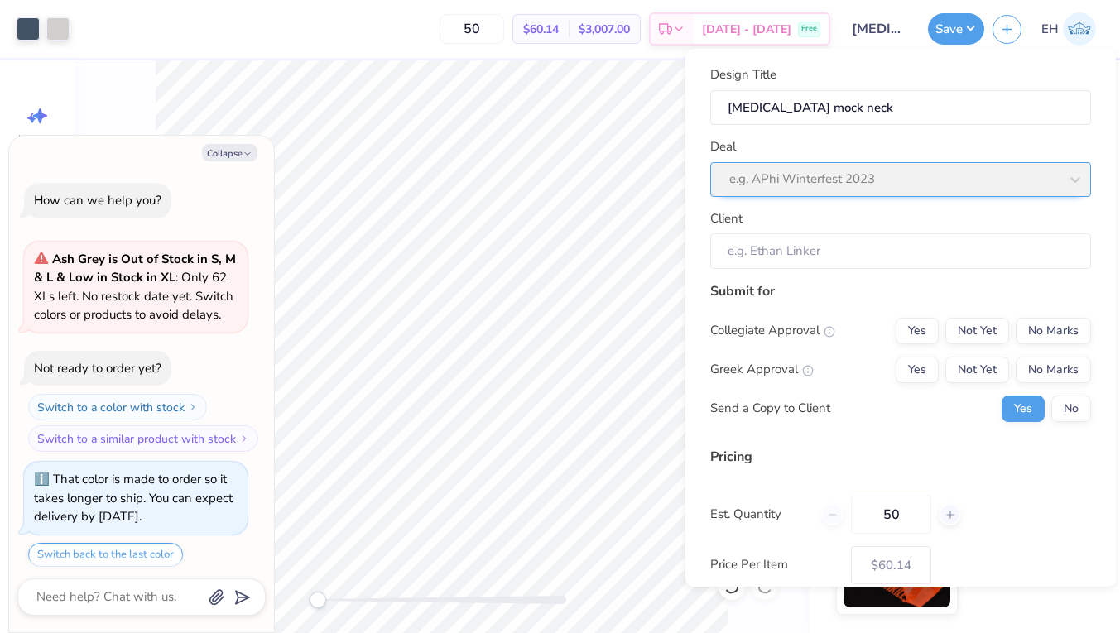
scroll to position [1721, 0]
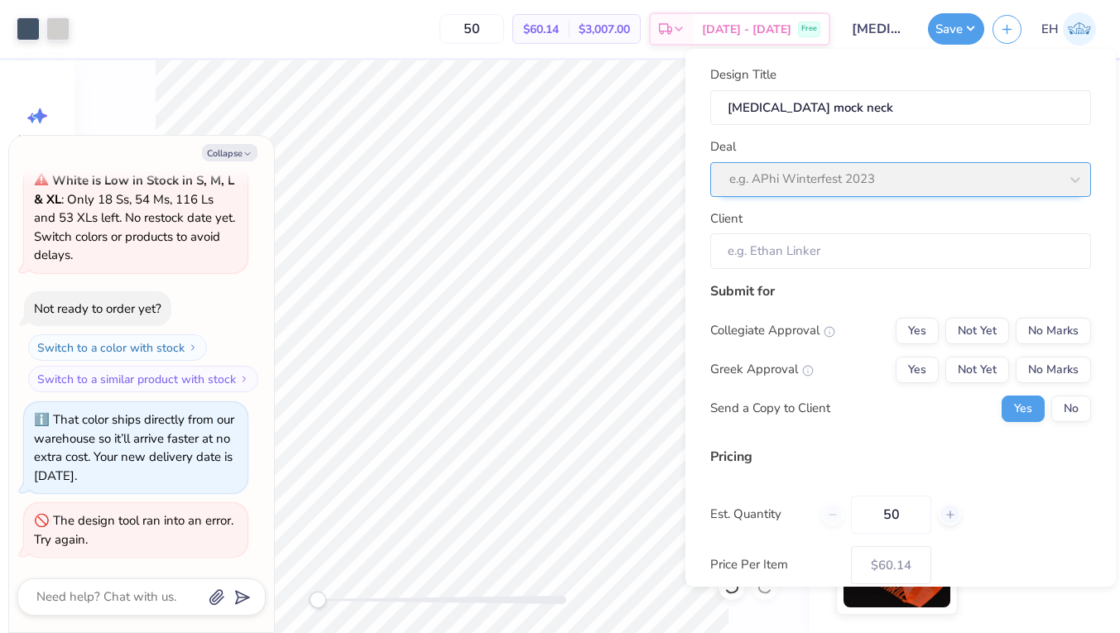
click at [803, 179] on div "Deal e.g. APhi Winterfest 2023" at bounding box center [900, 167] width 381 height 60
click at [1017, 168] on div "Deal e.g. APhi Winterfest 2023" at bounding box center [900, 167] width 381 height 60
click at [219, 147] on button "Collapse" at bounding box center [229, 152] width 55 height 17
type textarea "x"
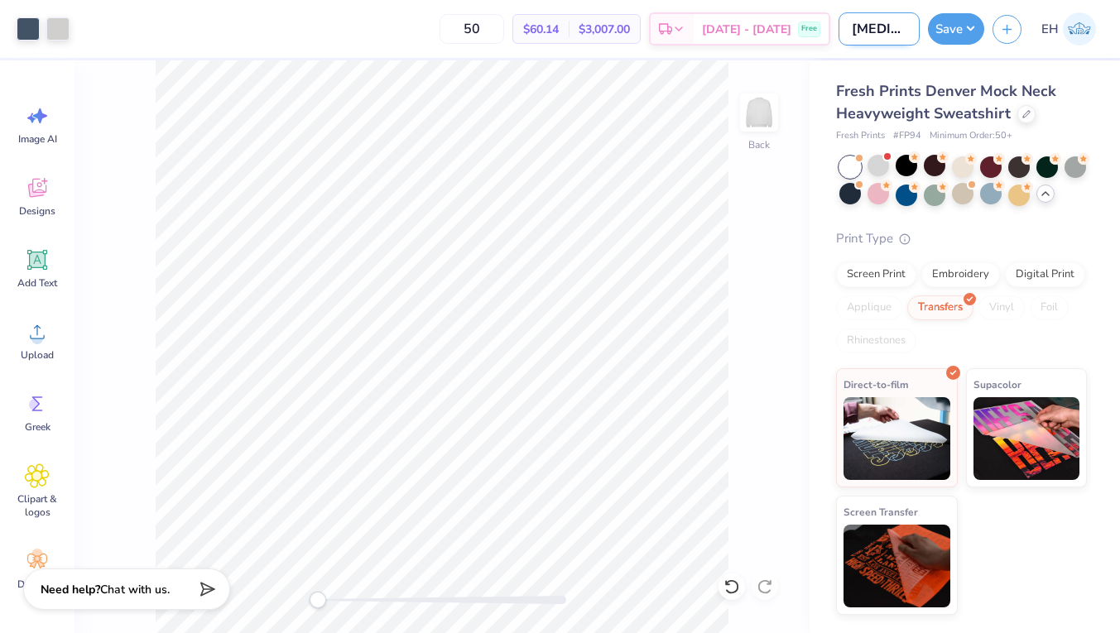
click at [900, 33] on input "[MEDICAL_DATA] mock neck" at bounding box center [879, 28] width 81 height 33
click at [946, 28] on button "Save" at bounding box center [956, 26] width 56 height 31
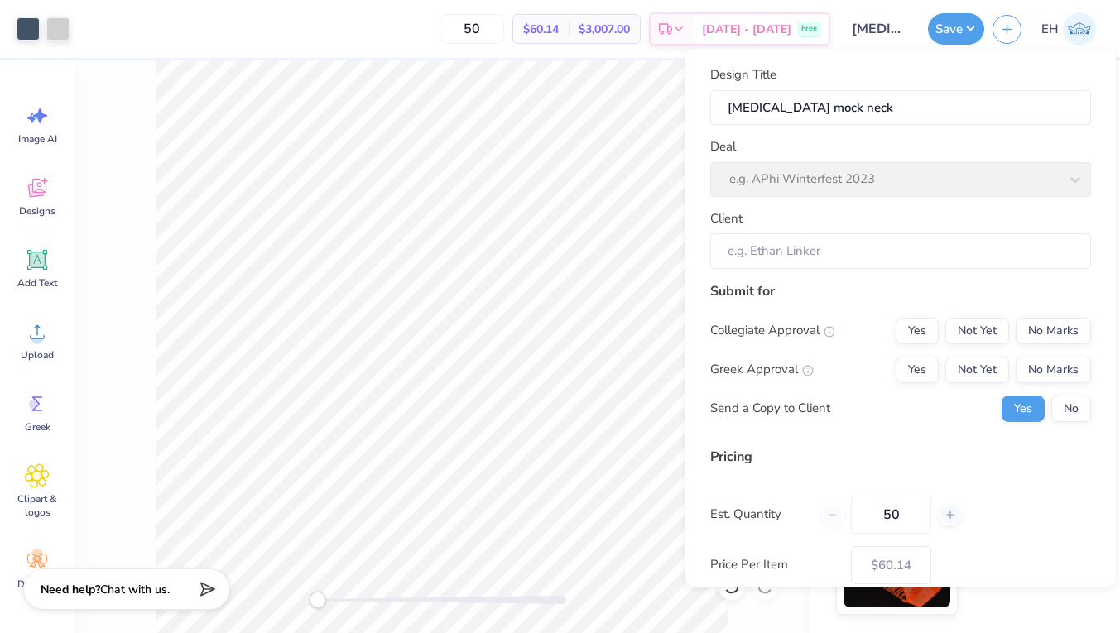
click at [918, 180] on div "Deal e.g. APhi Winterfest 2023" at bounding box center [900, 167] width 381 height 60
click at [888, 248] on input "Client" at bounding box center [900, 251] width 381 height 36
click at [825, 257] on input "Client" at bounding box center [900, 251] width 381 height 36
click at [917, 380] on button "Yes" at bounding box center [917, 370] width 43 height 26
click at [990, 325] on button "Not Yet" at bounding box center [978, 331] width 64 height 26
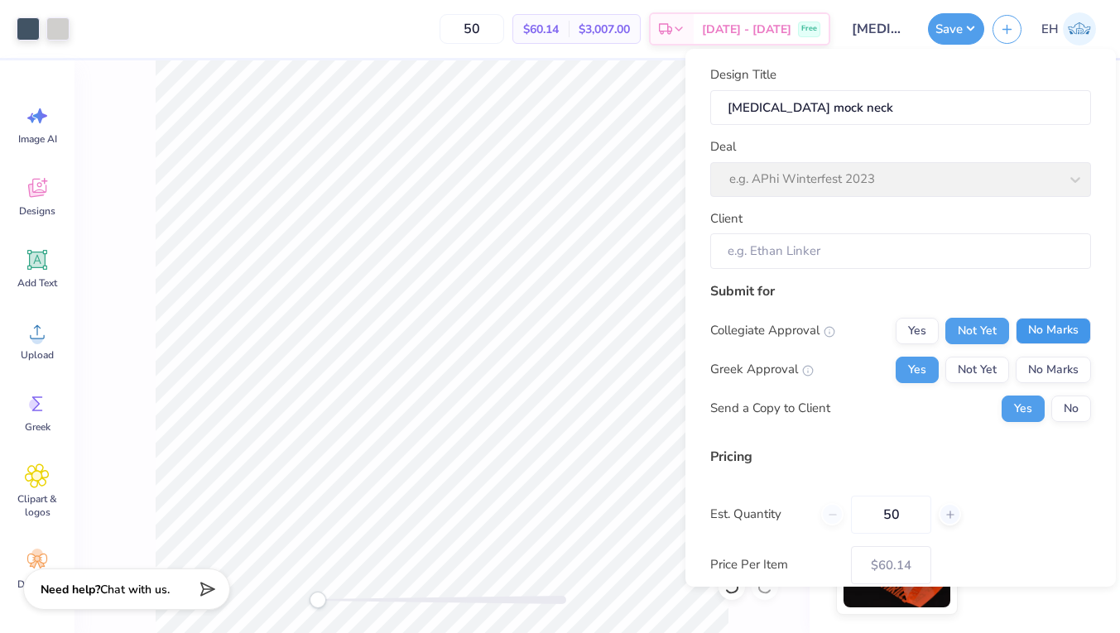
click at [1038, 327] on button "No Marks" at bounding box center [1053, 331] width 75 height 26
type input "$60.14"
click at [1071, 405] on button "No" at bounding box center [1072, 409] width 40 height 26
click at [929, 170] on div "Deal e.g. APhi Winterfest 2023" at bounding box center [900, 167] width 381 height 60
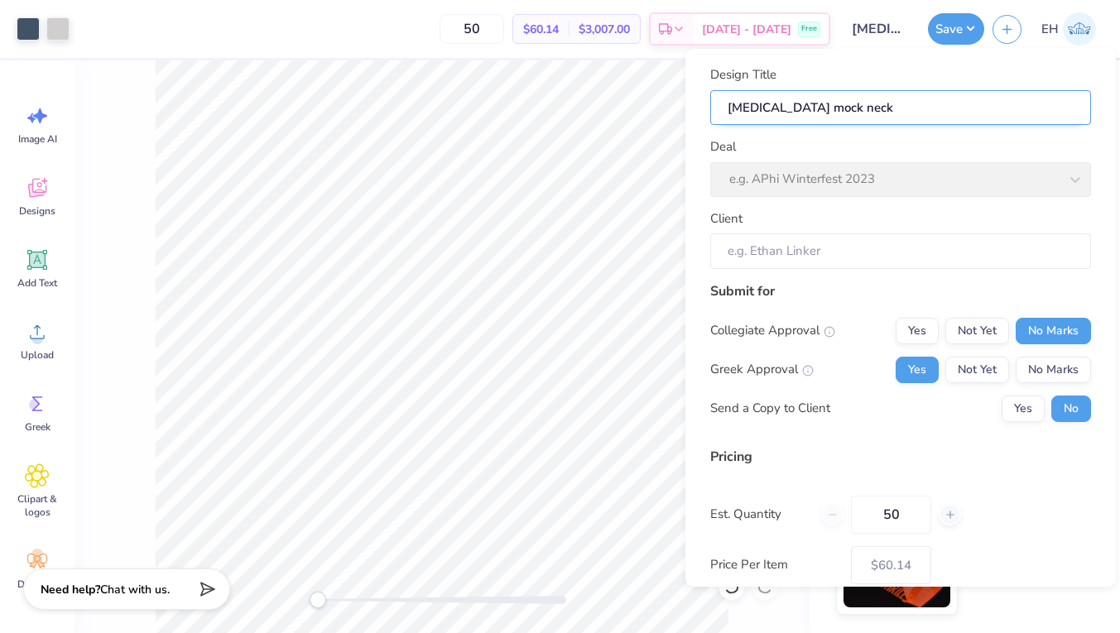
click at [912, 112] on input "[MEDICAL_DATA] mock neck" at bounding box center [900, 108] width 381 height 36
click at [898, 168] on div "Deal e.g. APhi Winterfest 2023" at bounding box center [900, 167] width 381 height 60
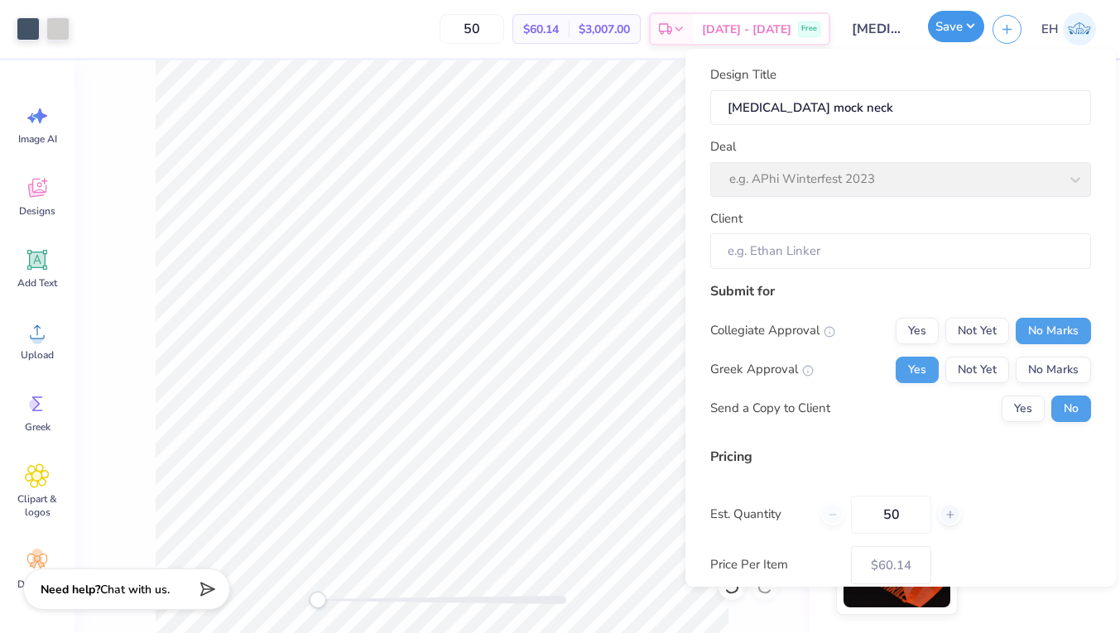
click at [956, 22] on button "Save" at bounding box center [956, 26] width 56 height 31
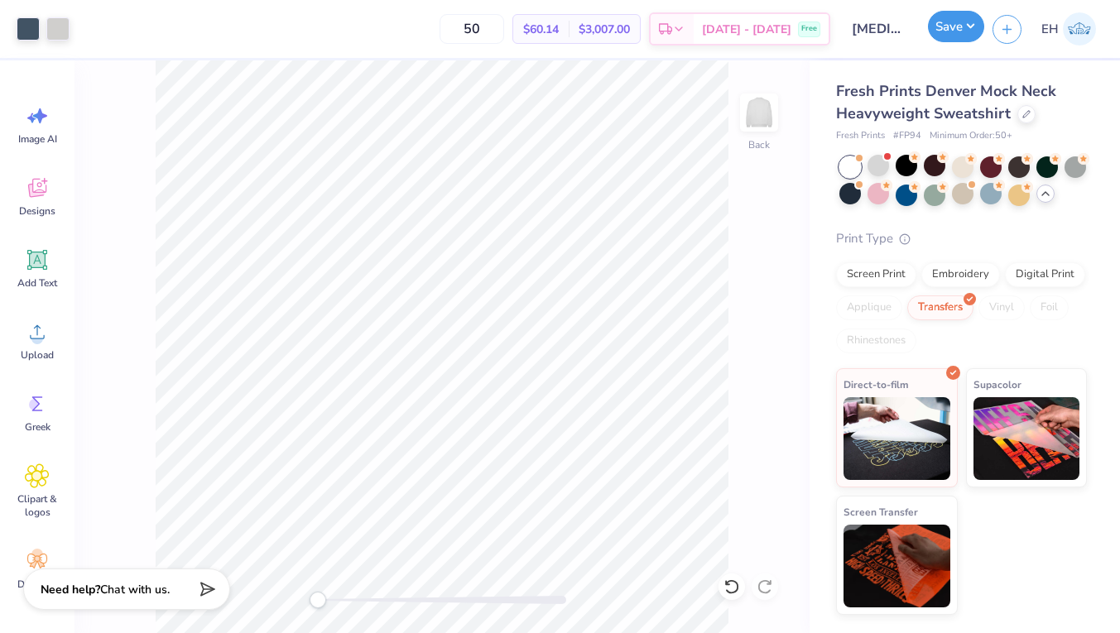
click at [947, 32] on button "Save" at bounding box center [956, 26] width 56 height 31
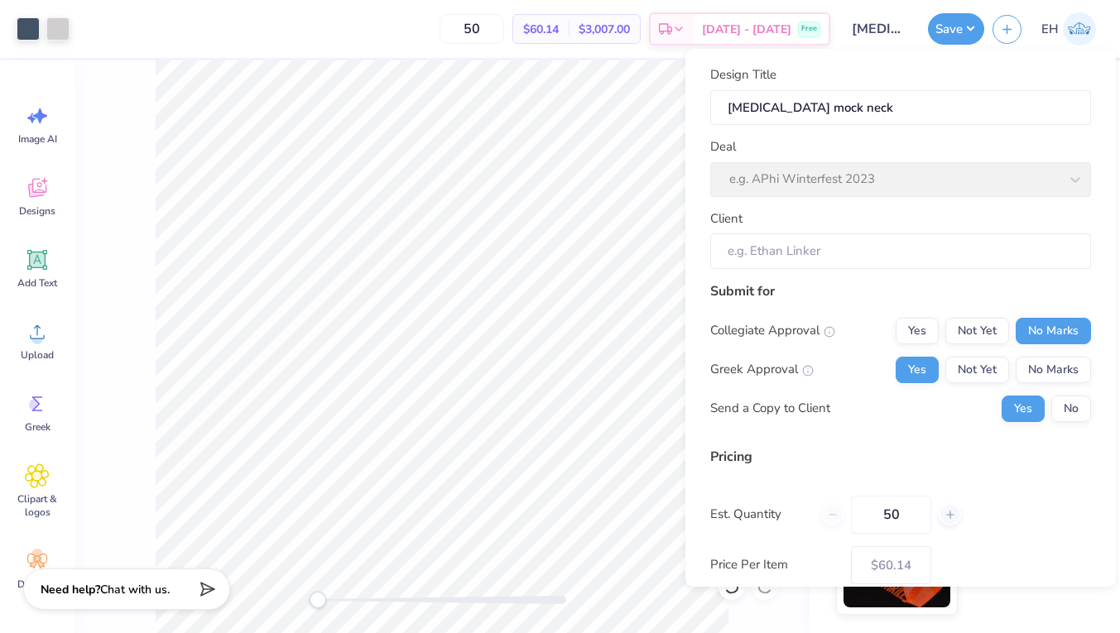
click at [841, 177] on div "Deal e.g. APhi Winterfest 2023" at bounding box center [900, 167] width 381 height 60
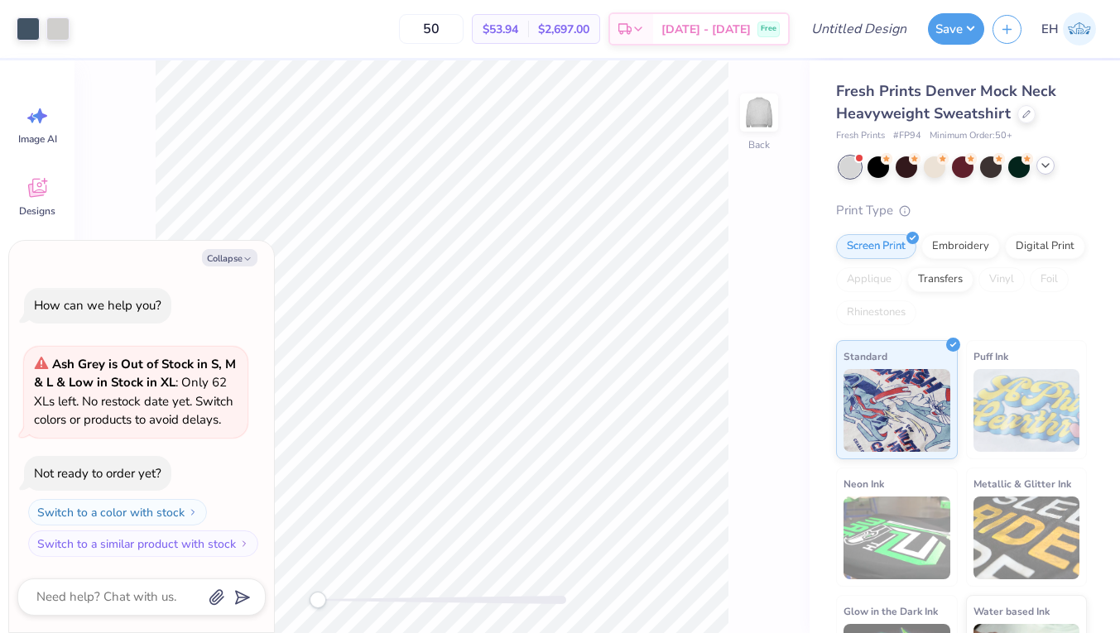
click at [1042, 158] on div at bounding box center [1046, 165] width 18 height 18
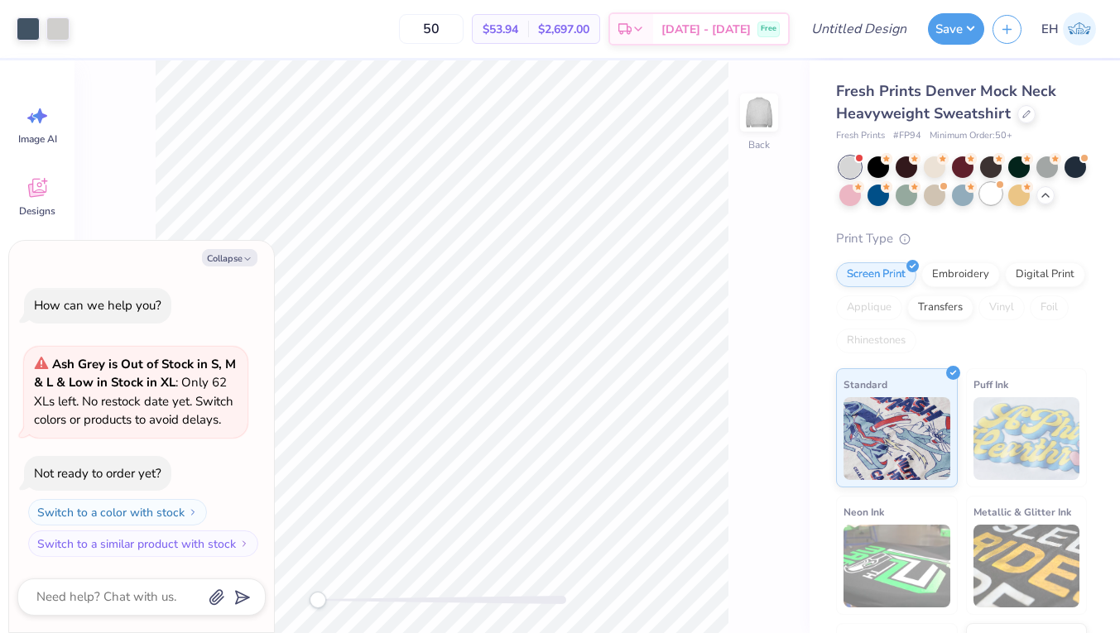
click at [994, 195] on div at bounding box center [991, 194] width 22 height 22
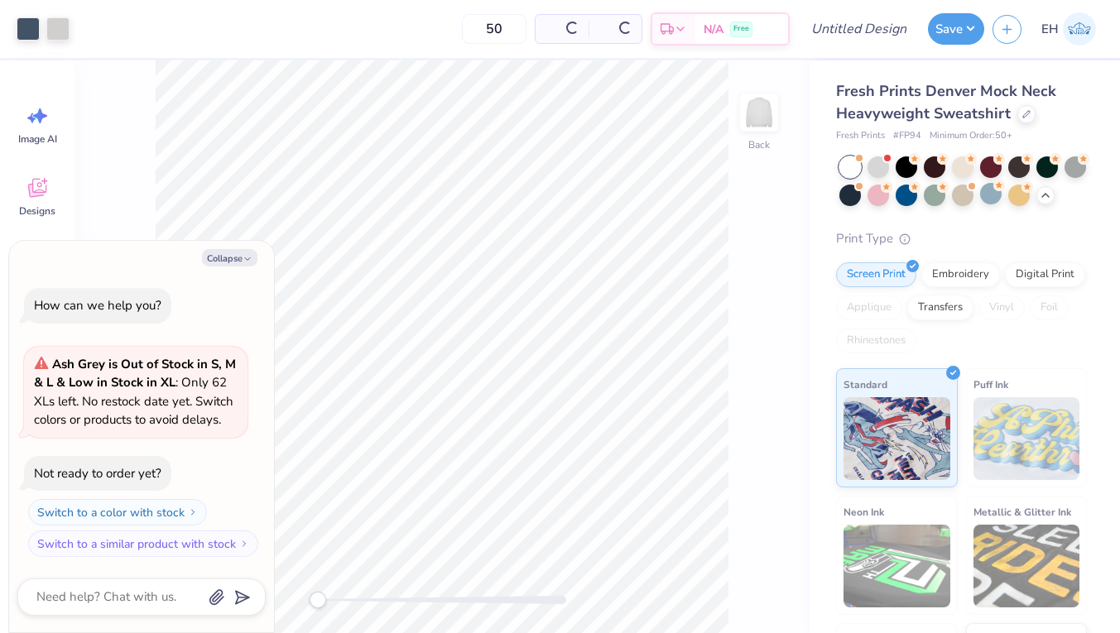
scroll to position [147, 0]
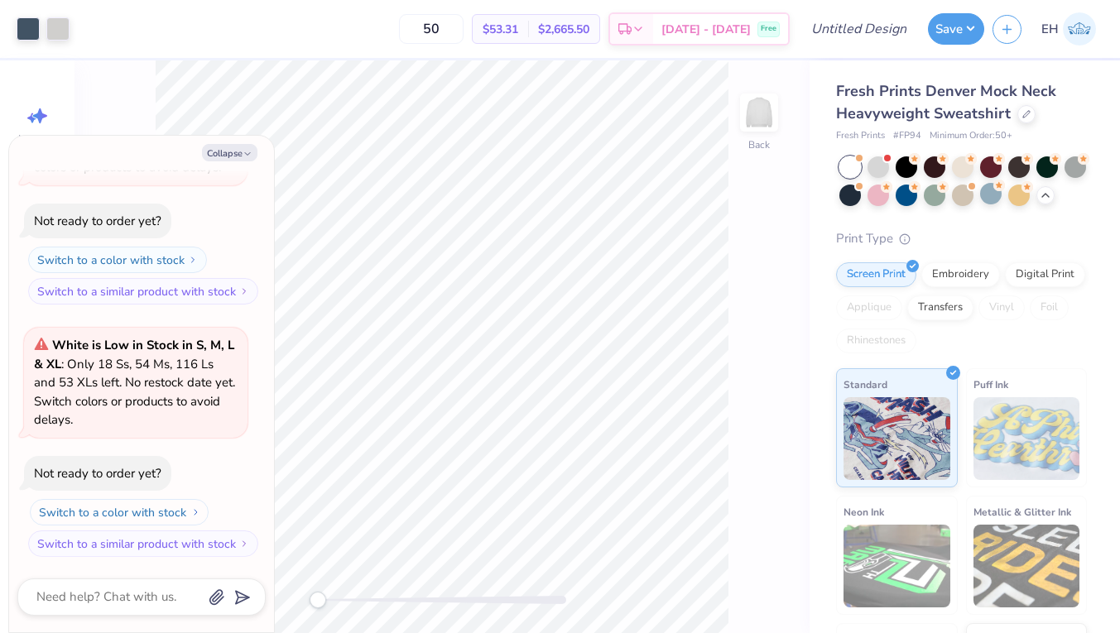
click at [152, 517] on button "Switch to a color with stock" at bounding box center [119, 512] width 179 height 26
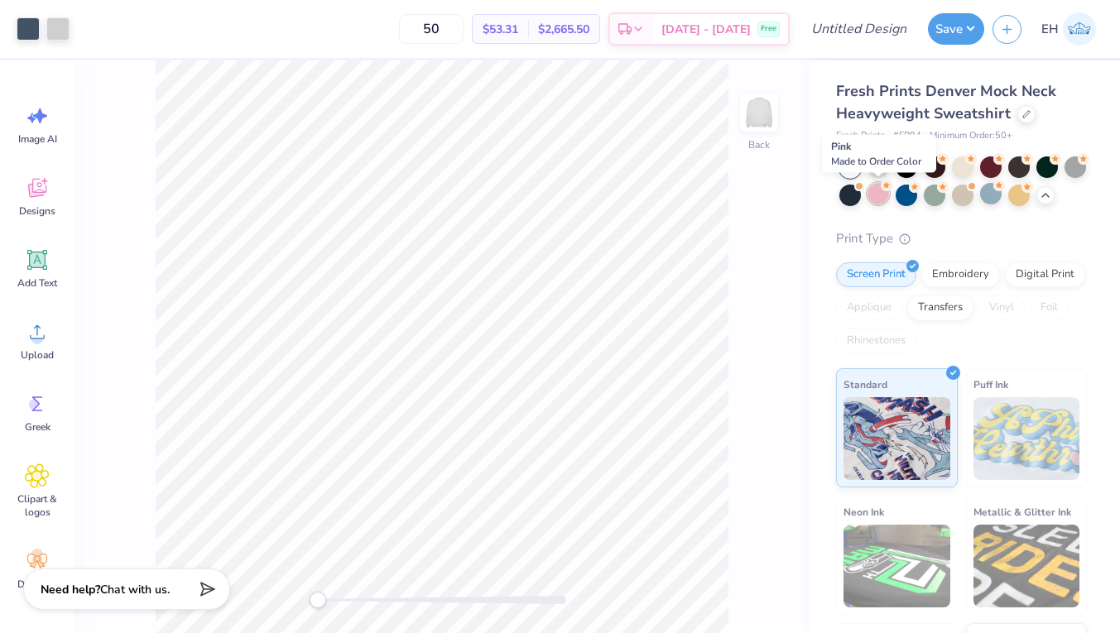
click at [883, 191] on div at bounding box center [879, 194] width 22 height 22
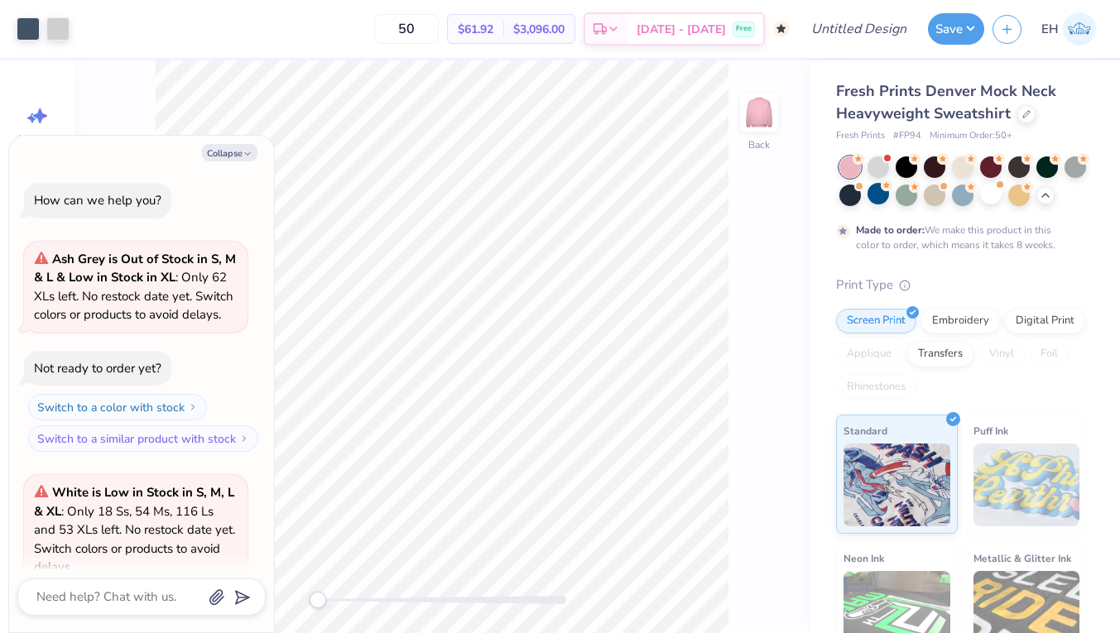
scroll to position [303, 0]
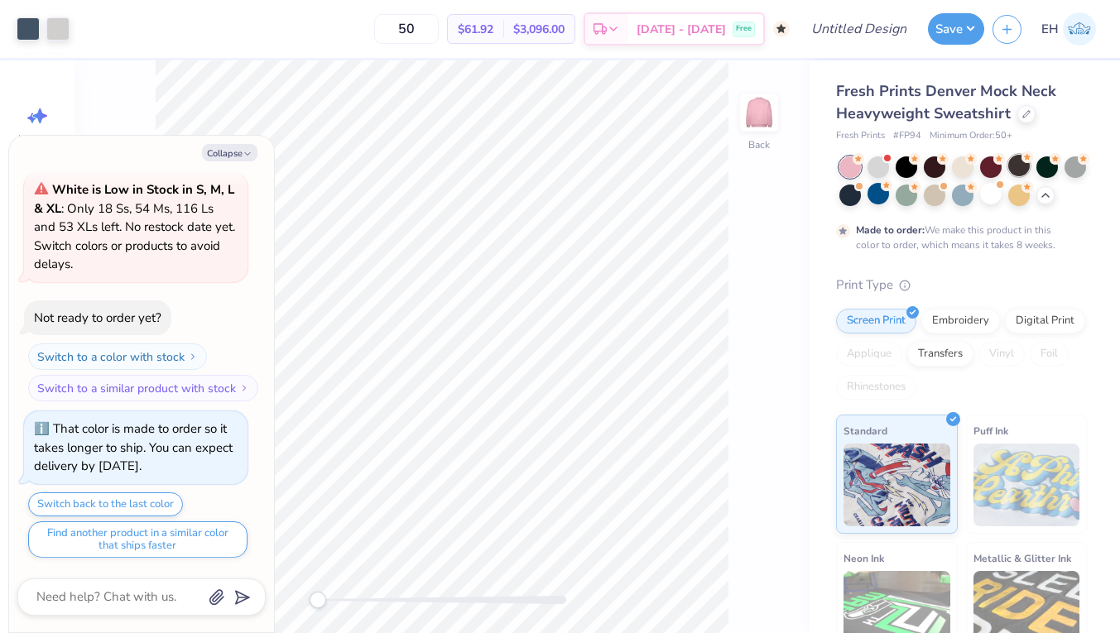
click at [1015, 162] on div at bounding box center [1019, 166] width 22 height 22
click at [970, 167] on div at bounding box center [963, 166] width 22 height 22
click at [988, 165] on div at bounding box center [991, 166] width 22 height 22
click at [1075, 167] on div at bounding box center [1076, 166] width 22 height 22
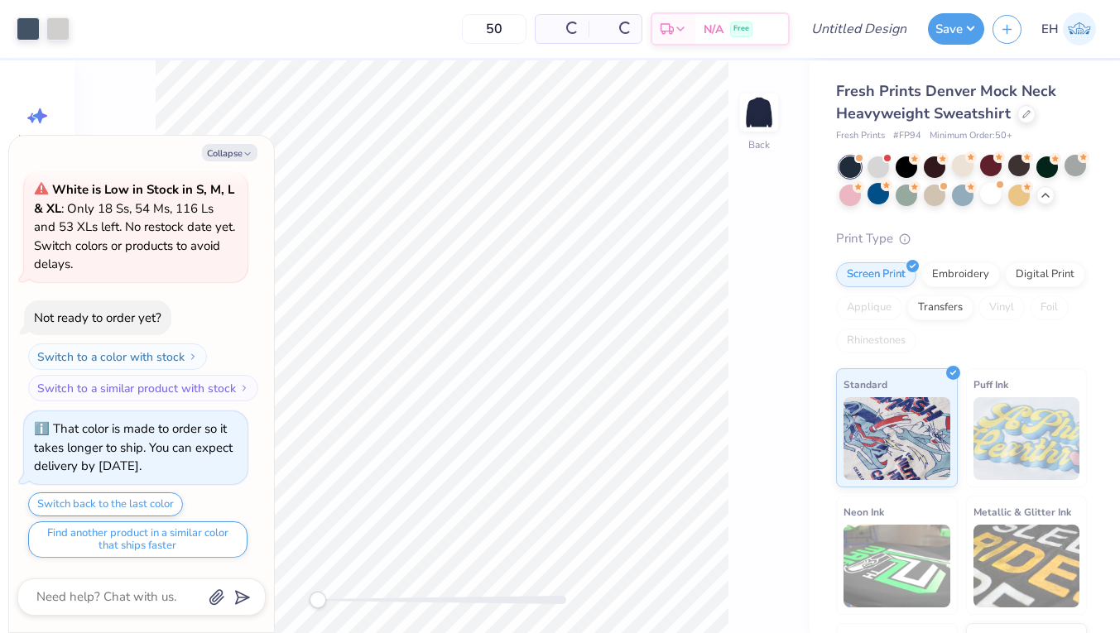
scroll to position [657, 0]
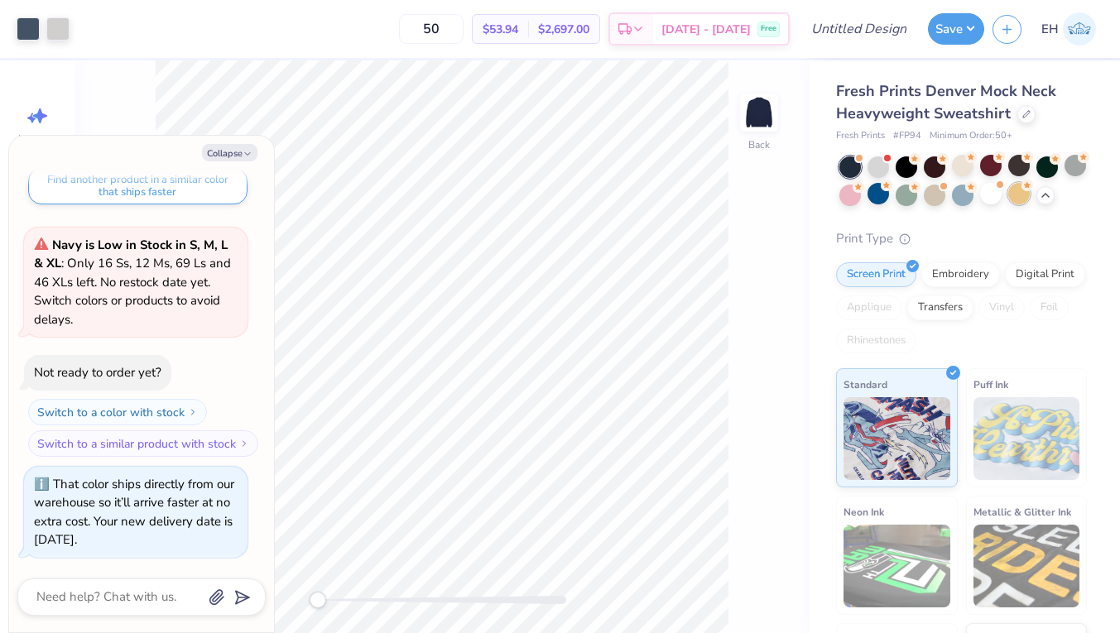
click at [1010, 195] on div at bounding box center [1019, 194] width 22 height 22
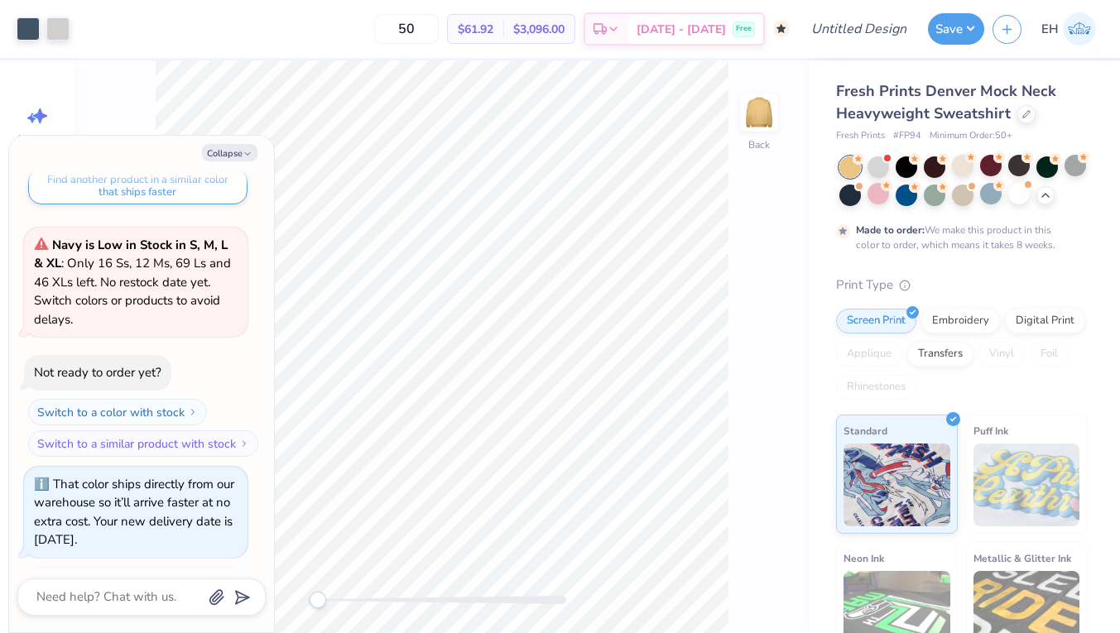
scroll to position [813, 0]
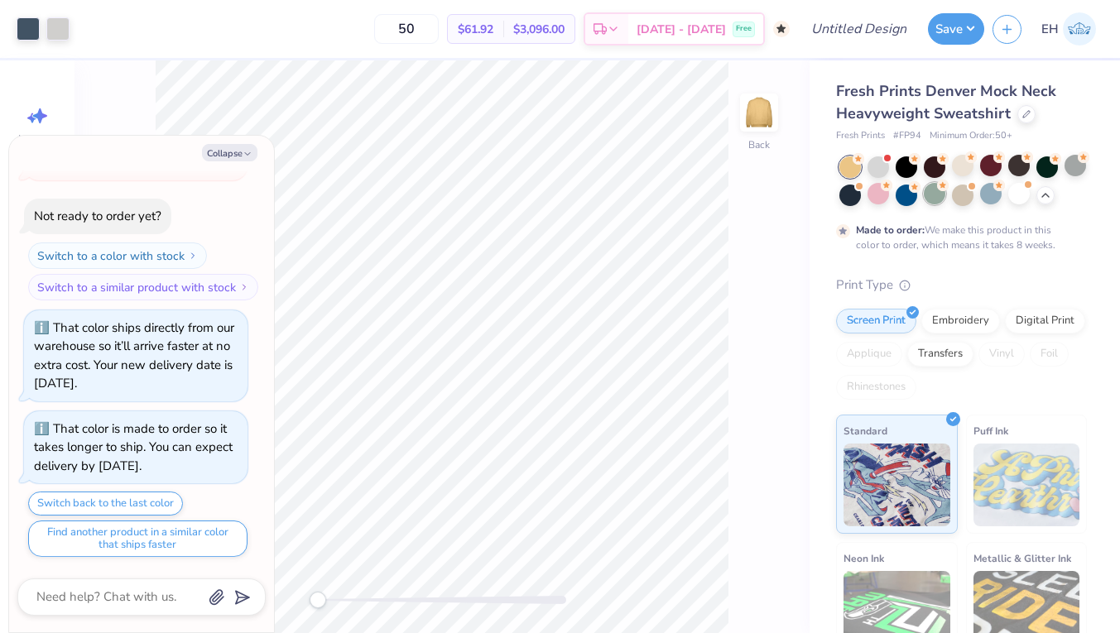
click at [937, 196] on div at bounding box center [935, 194] width 22 height 22
click at [912, 199] on div at bounding box center [907, 194] width 22 height 22
click at [878, 199] on div at bounding box center [879, 194] width 22 height 22
click at [994, 200] on div at bounding box center [991, 194] width 22 height 22
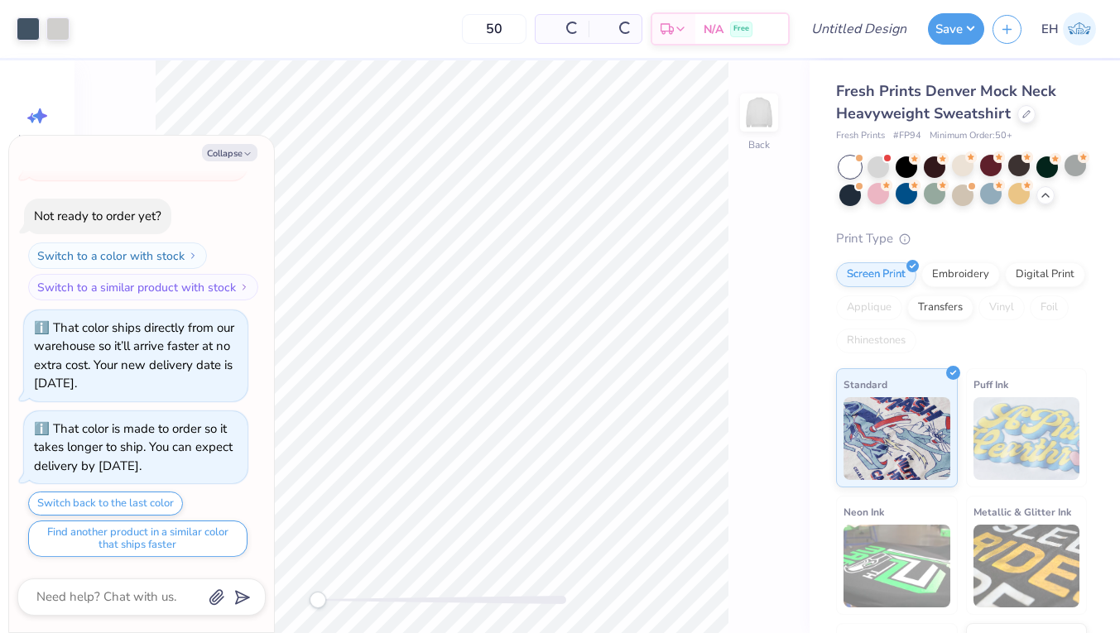
scroll to position [1167, 0]
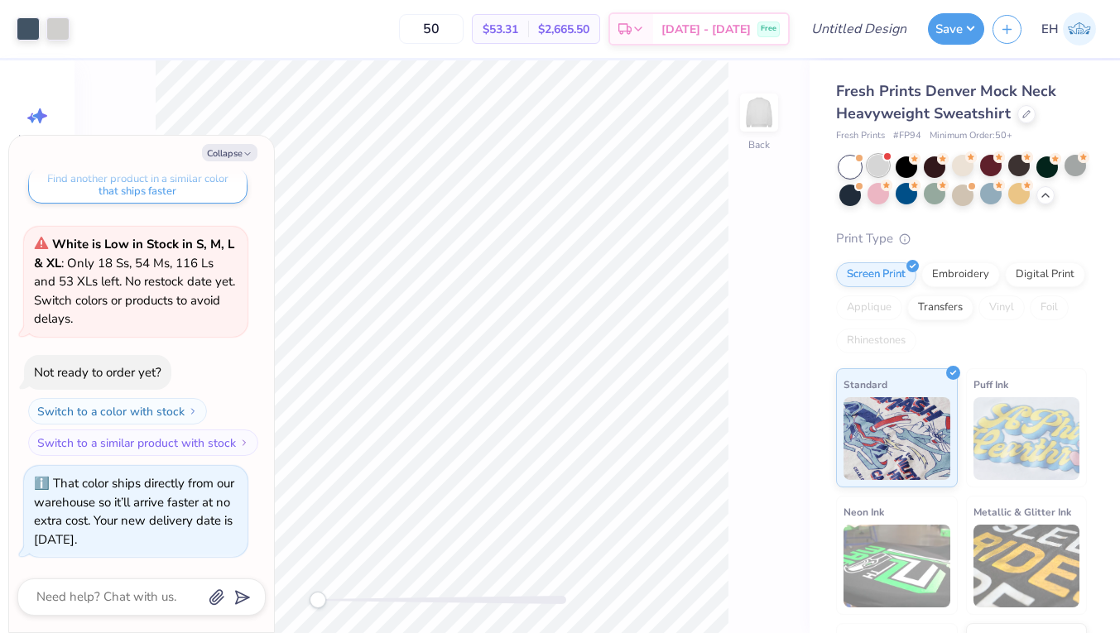
click at [885, 158] on div at bounding box center [887, 156] width 7 height 7
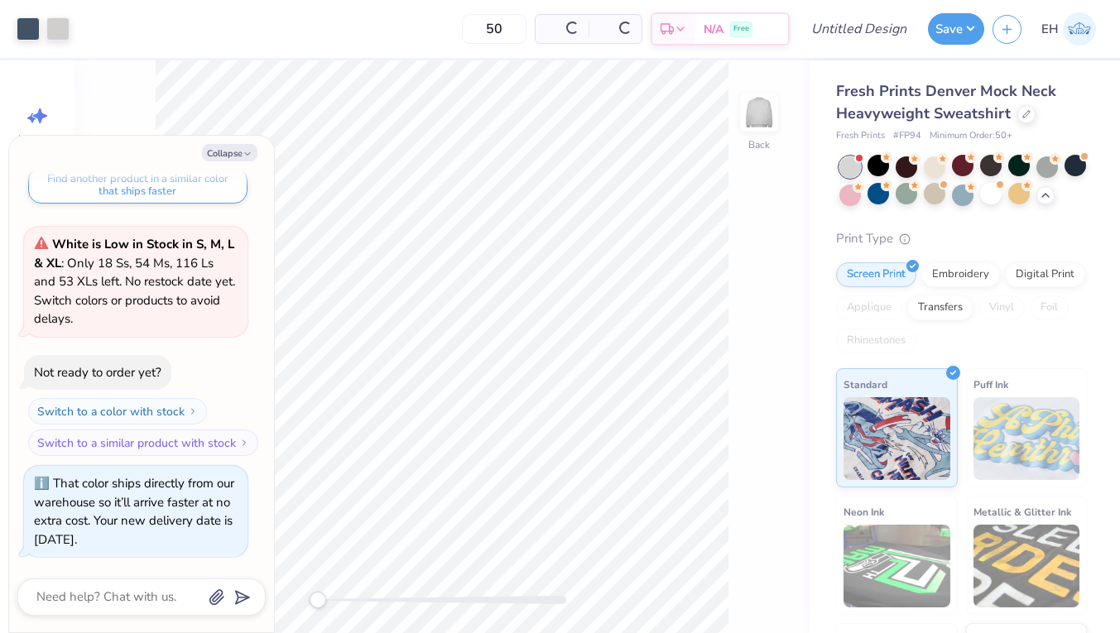
scroll to position [1400, 0]
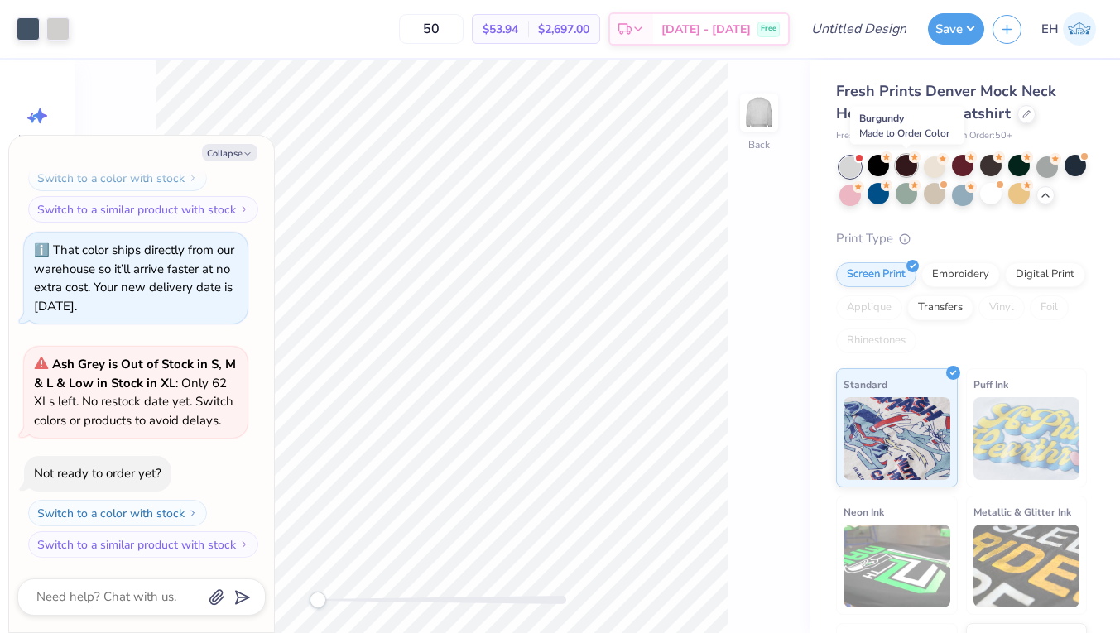
click at [901, 166] on div at bounding box center [907, 166] width 22 height 22
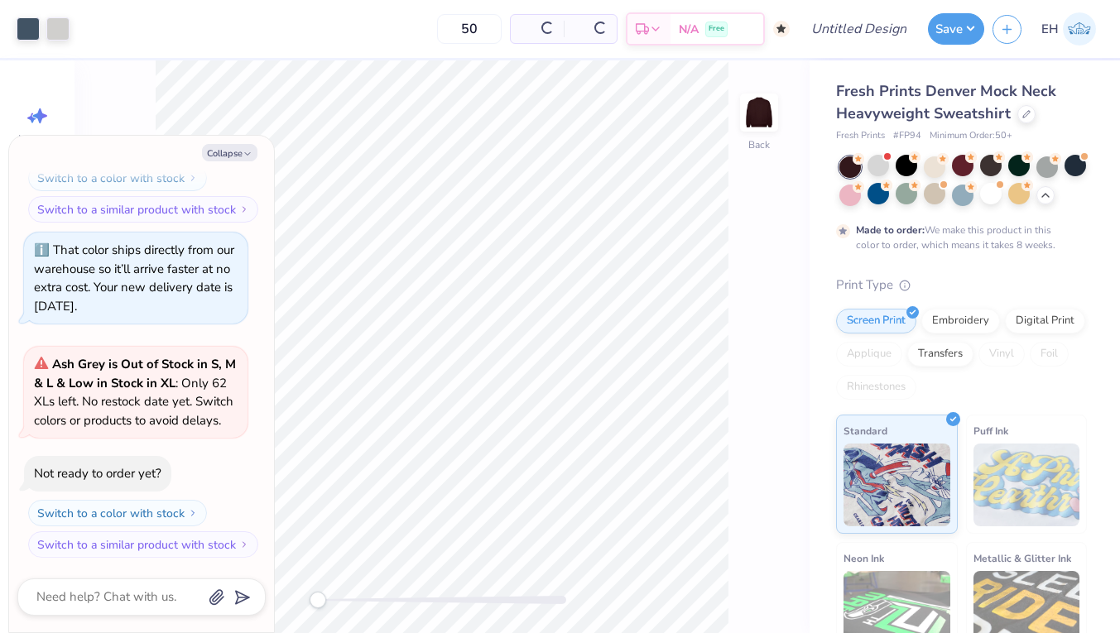
scroll to position [1557, 0]
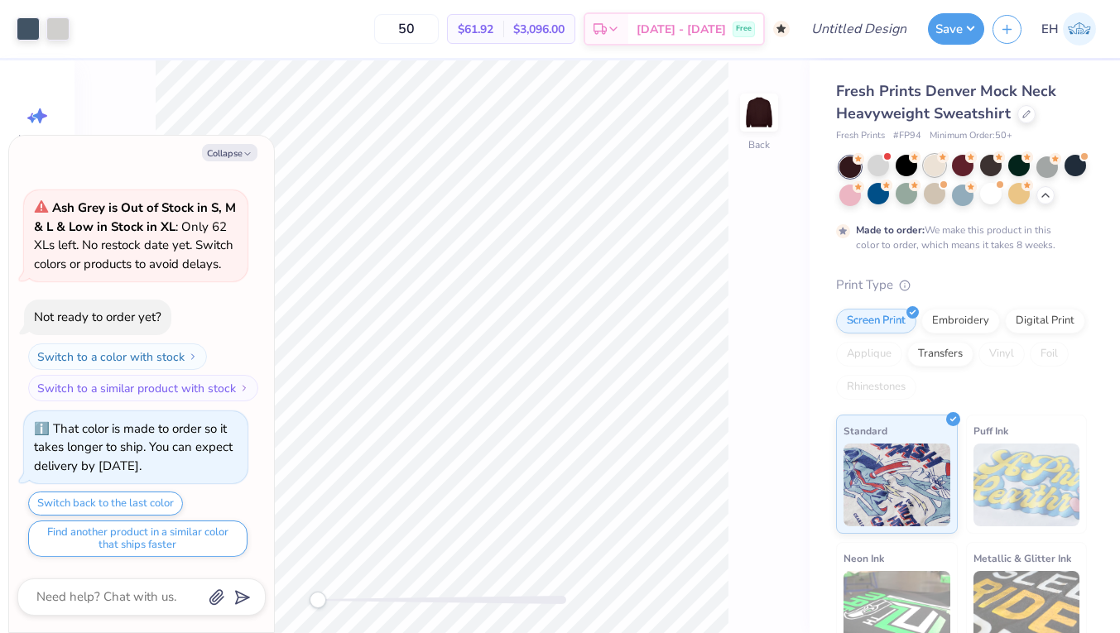
click at [931, 168] on div at bounding box center [935, 166] width 22 height 22
click at [933, 36] on button "Save" at bounding box center [956, 26] width 56 height 31
type textarea "x"
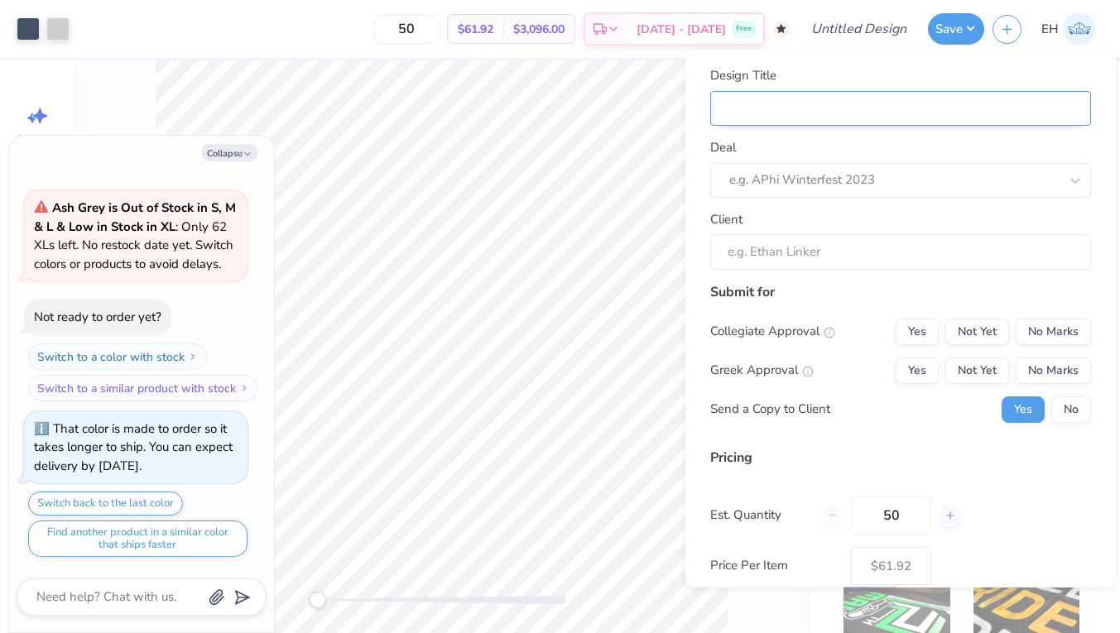
click at [912, 114] on input "Design Title" at bounding box center [900, 108] width 381 height 36
type input "a"
type textarea "x"
type input "a"
type textarea "x"
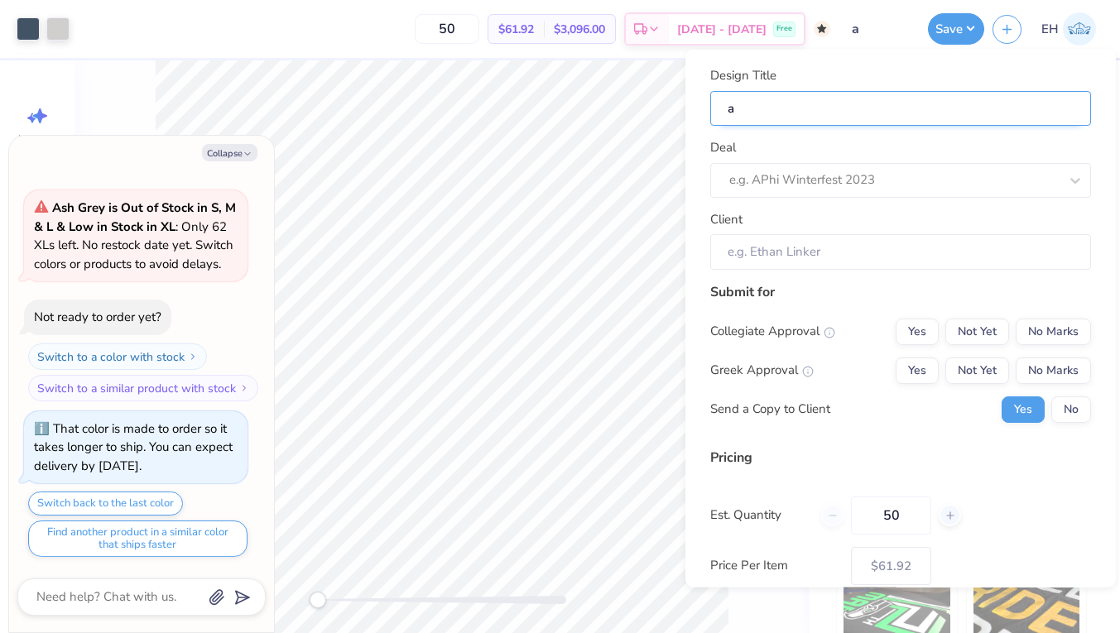
type input "ax"
type textarea "x"
type input "ax"
type textarea "x"
type input "axi"
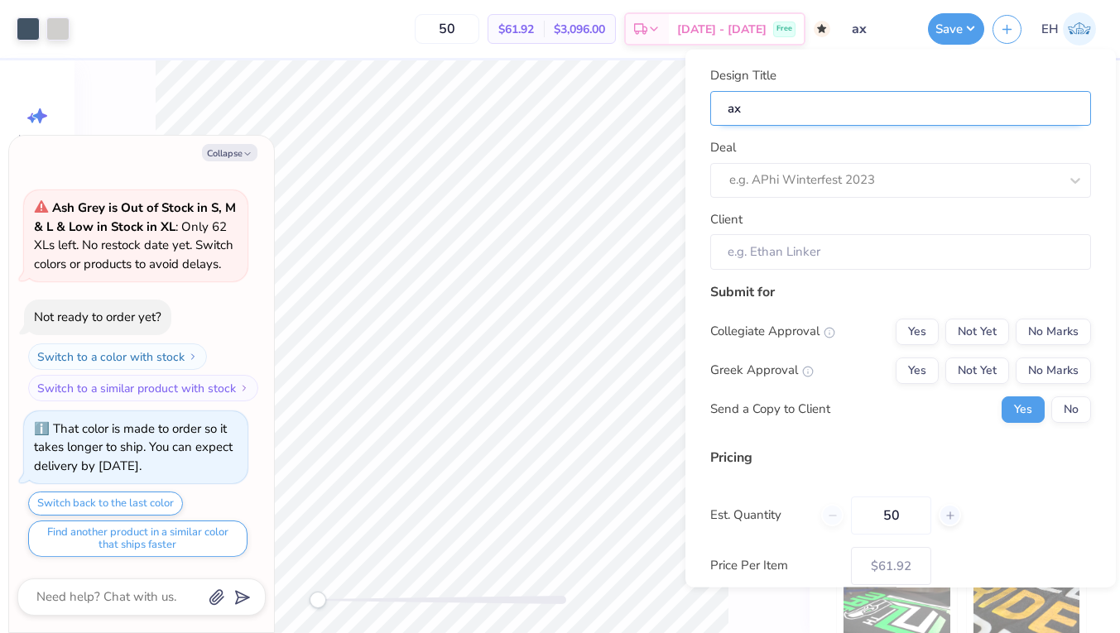
type textarea "x"
type input "axi"
type textarea "x"
type input "[MEDICAL_DATA]"
type textarea "x"
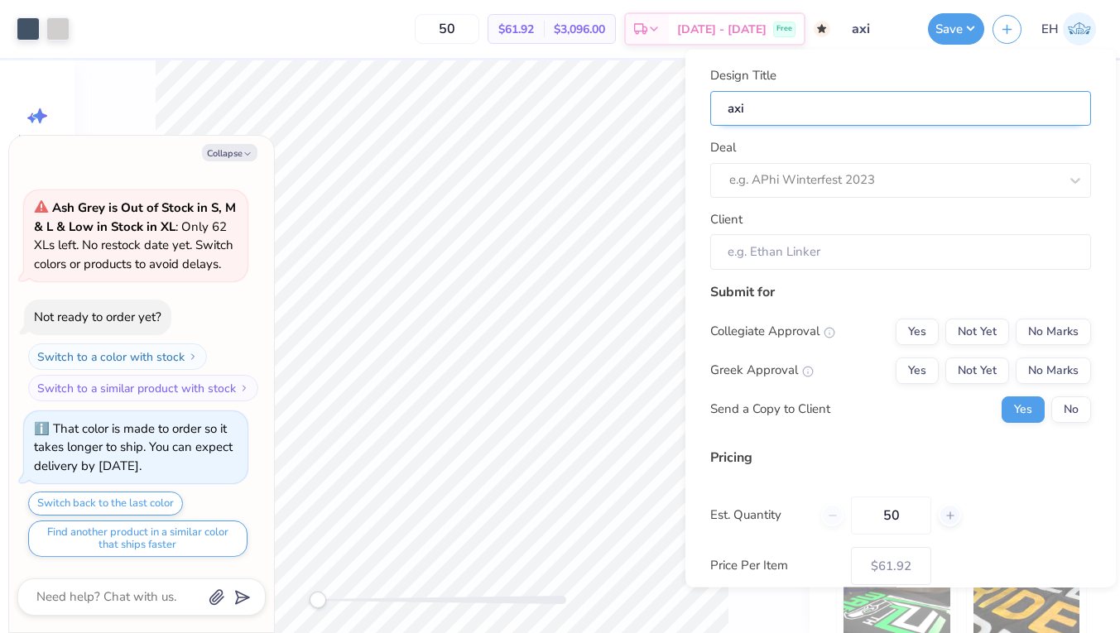
type input "[MEDICAL_DATA]"
type textarea "x"
type input "[MEDICAL_DATA]"
type textarea "x"
type input "[MEDICAL_DATA]"
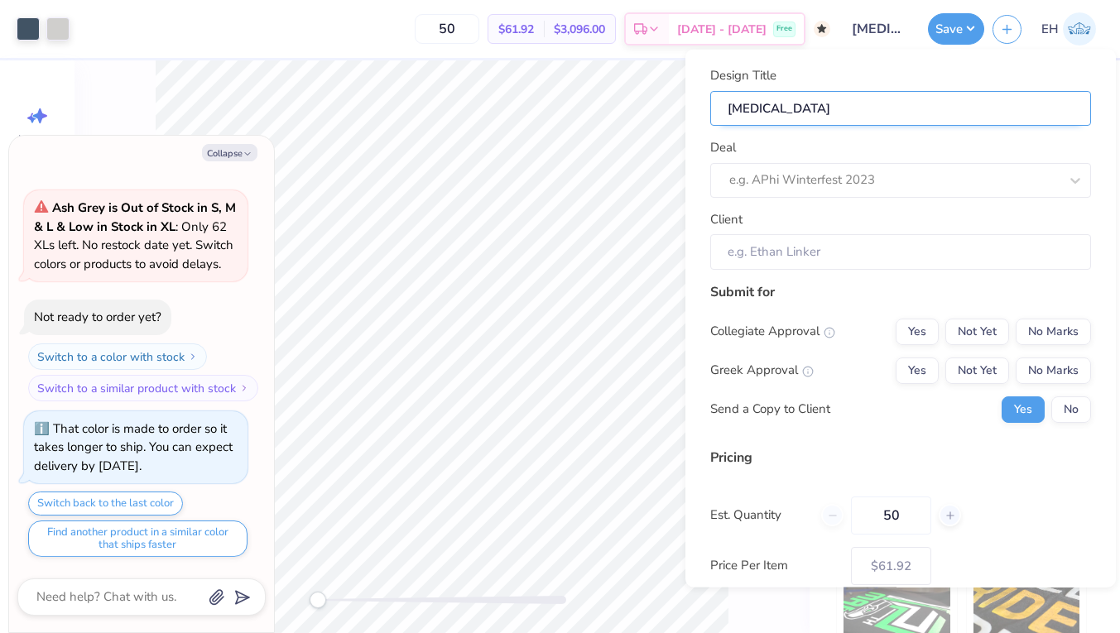
type textarea "x"
type input "[MEDICAL_DATA] m"
type textarea "x"
type input "[MEDICAL_DATA] m"
type textarea "x"
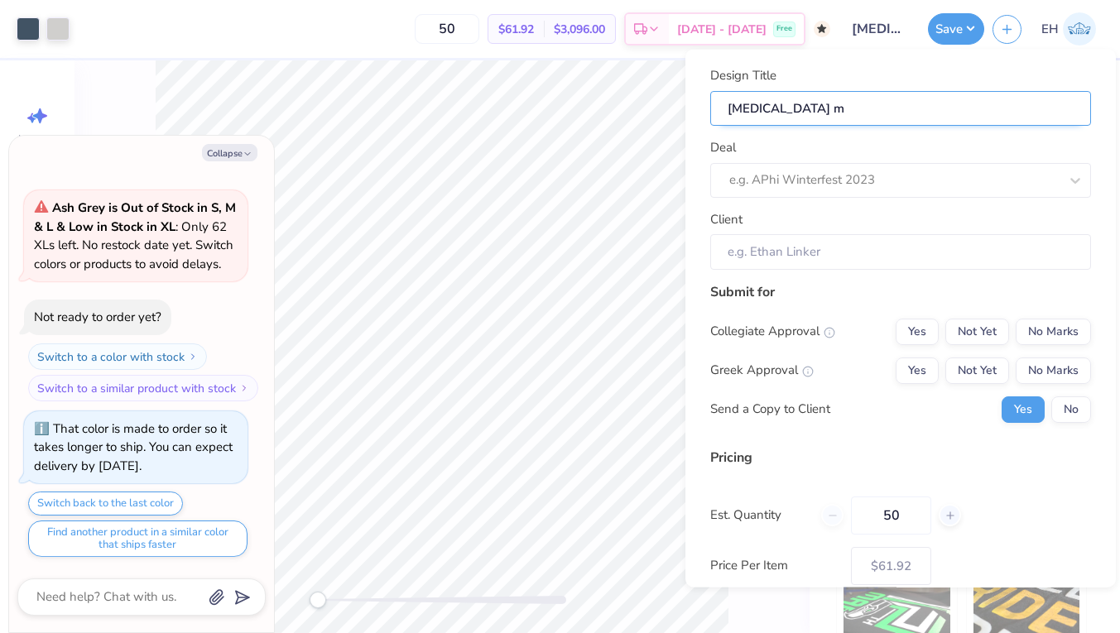
type input "[MEDICAL_DATA] mo"
type textarea "x"
type input "[MEDICAL_DATA] mo"
type textarea "x"
type input "[MEDICAL_DATA] moc"
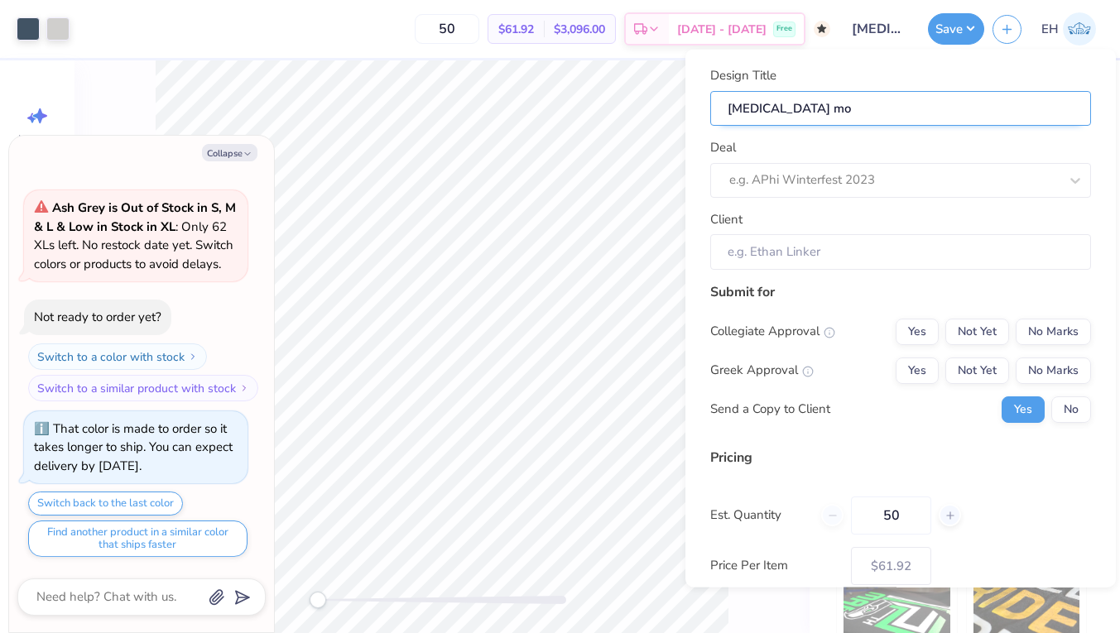
type textarea "x"
type input "[MEDICAL_DATA] moc"
type textarea "x"
type input "[MEDICAL_DATA] mock"
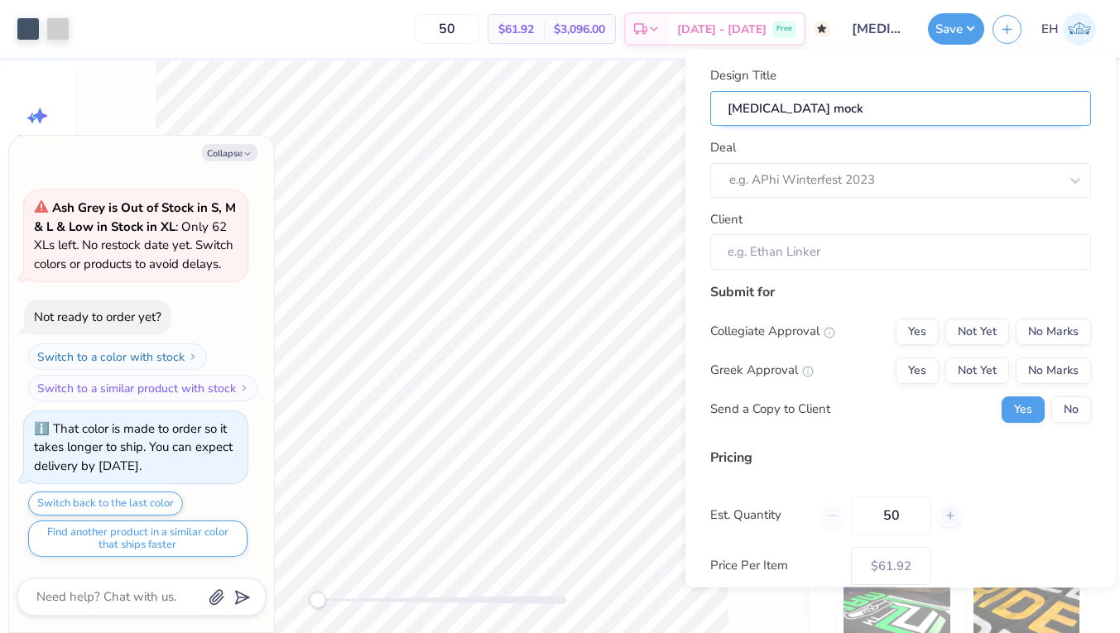
type textarea "x"
type input "[MEDICAL_DATA] mock"
type textarea "x"
type input "[MEDICAL_DATA] mock"
type textarea "x"
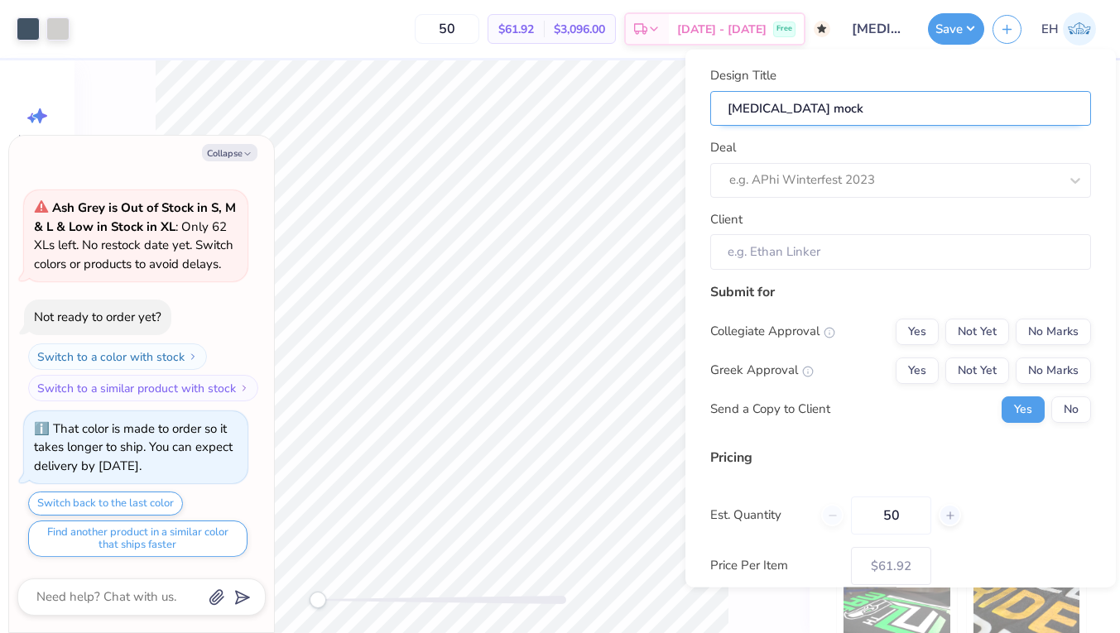
type input "[MEDICAL_DATA] mock n"
type textarea "x"
type input "[MEDICAL_DATA] mock n"
type textarea "x"
type input "[MEDICAL_DATA] mock ne"
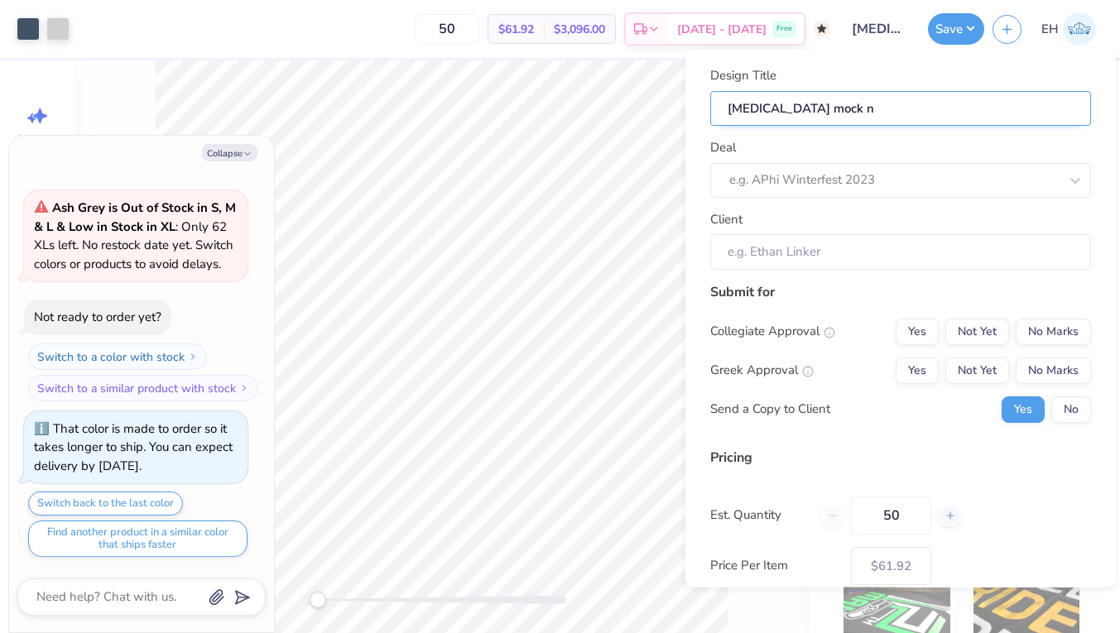
type textarea "x"
type input "[MEDICAL_DATA] mock ne"
type textarea "x"
type input "[MEDICAL_DATA] mock nec"
type textarea "x"
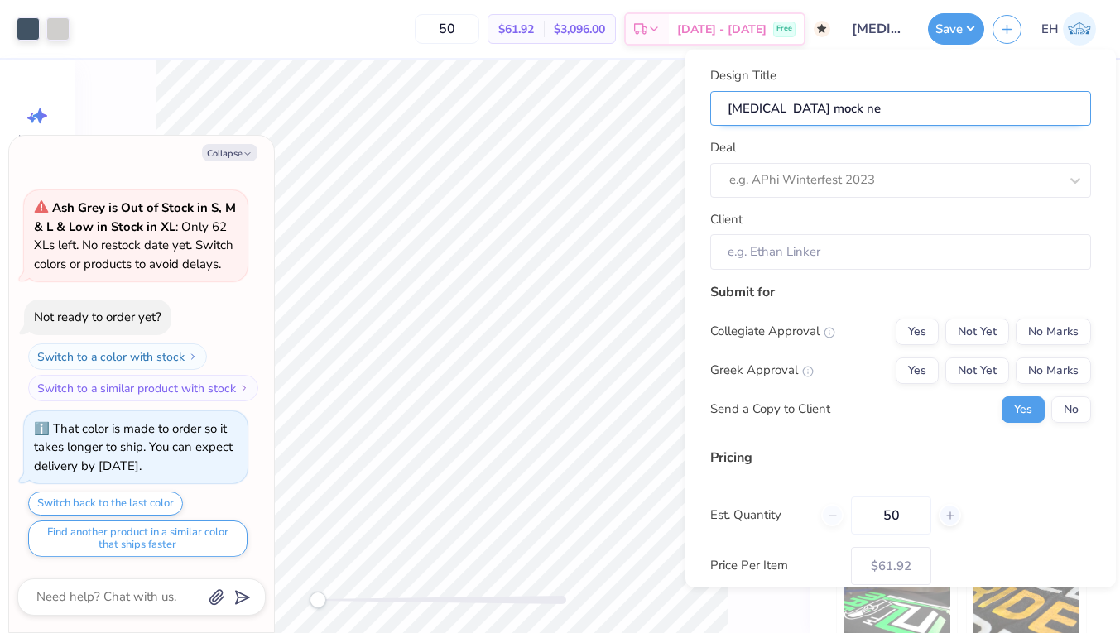
type input "[MEDICAL_DATA] mock nec"
type textarea "x"
type input "[MEDICAL_DATA] mock neck"
type textarea "x"
type input "[MEDICAL_DATA] mock neck"
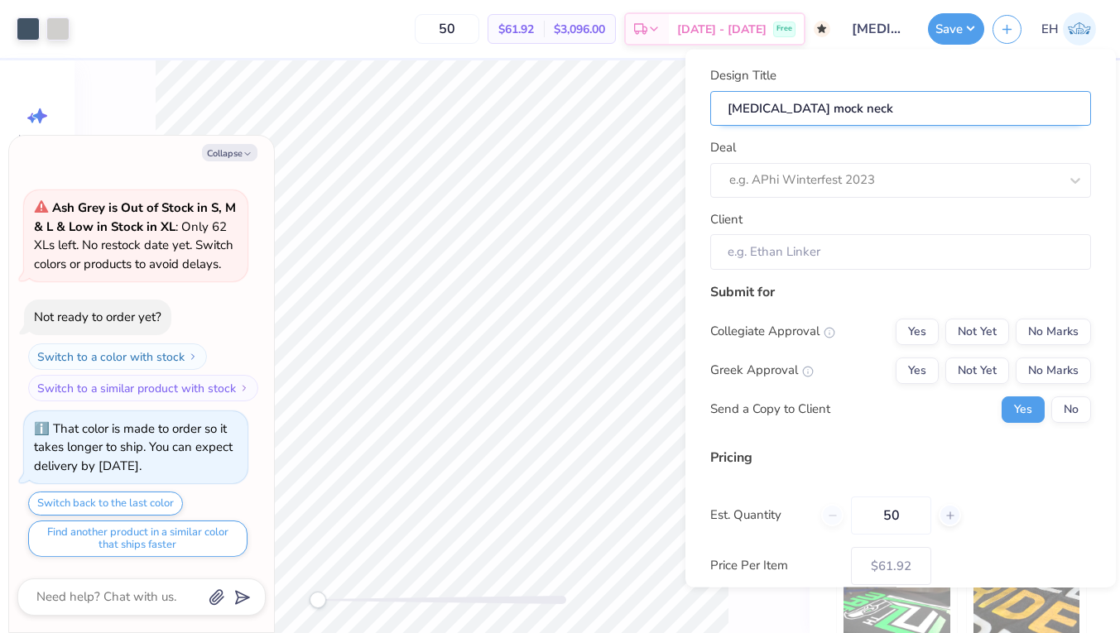
type textarea "x"
type input "[MEDICAL_DATA] mock neck"
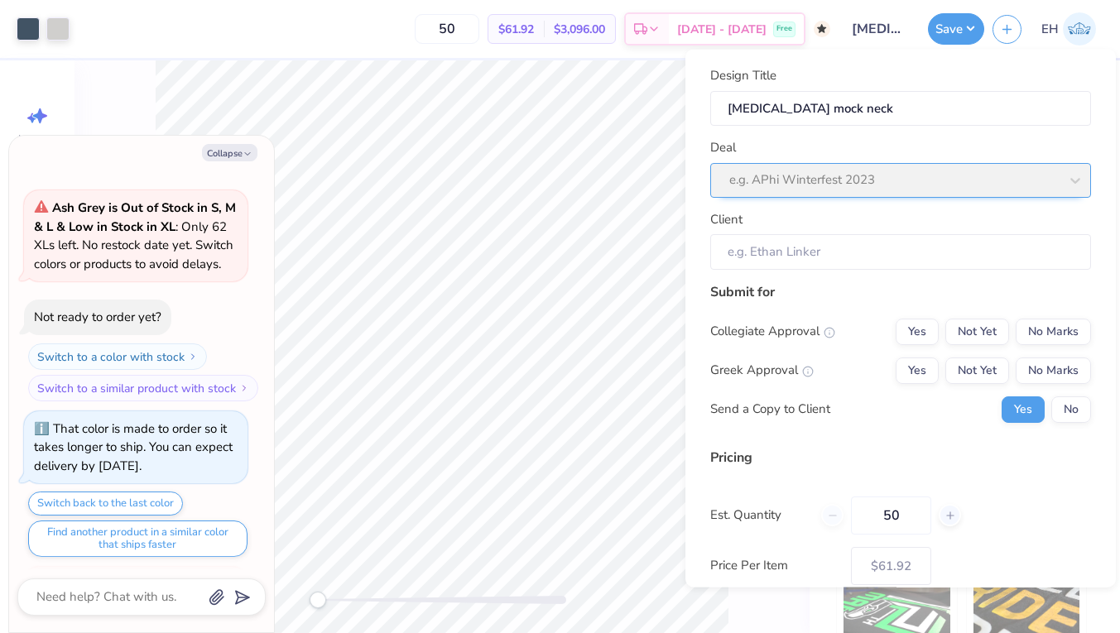
click at [891, 174] on div "Deal e.g. APhi Winterfest 2023" at bounding box center [900, 168] width 381 height 60
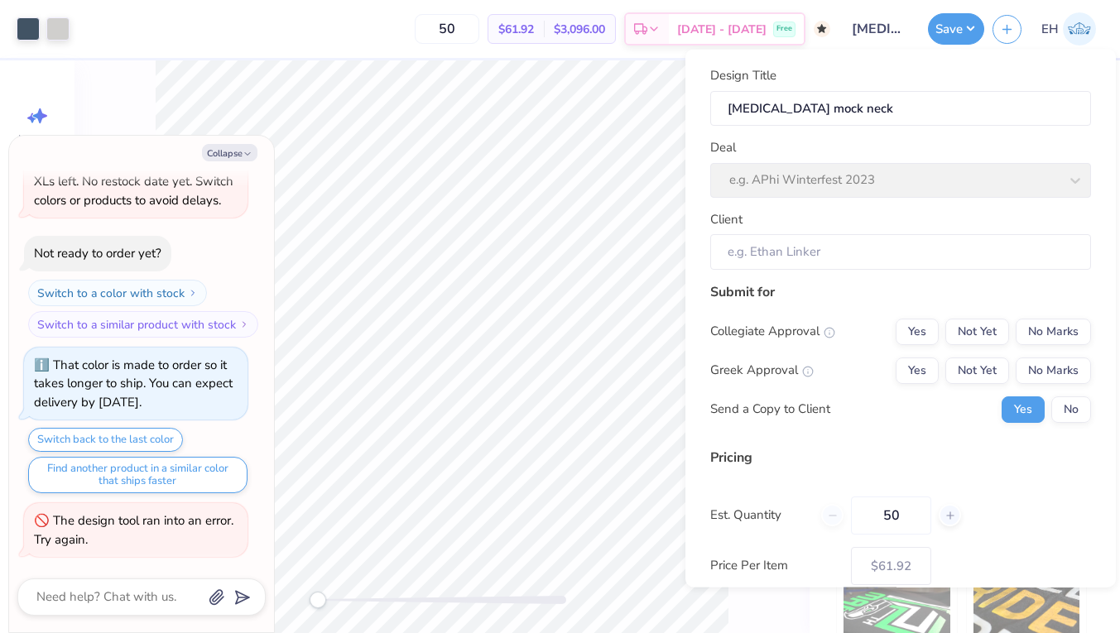
click at [200, 514] on div "The design tool ran into an error. Try again." at bounding box center [134, 531] width 200 height 36
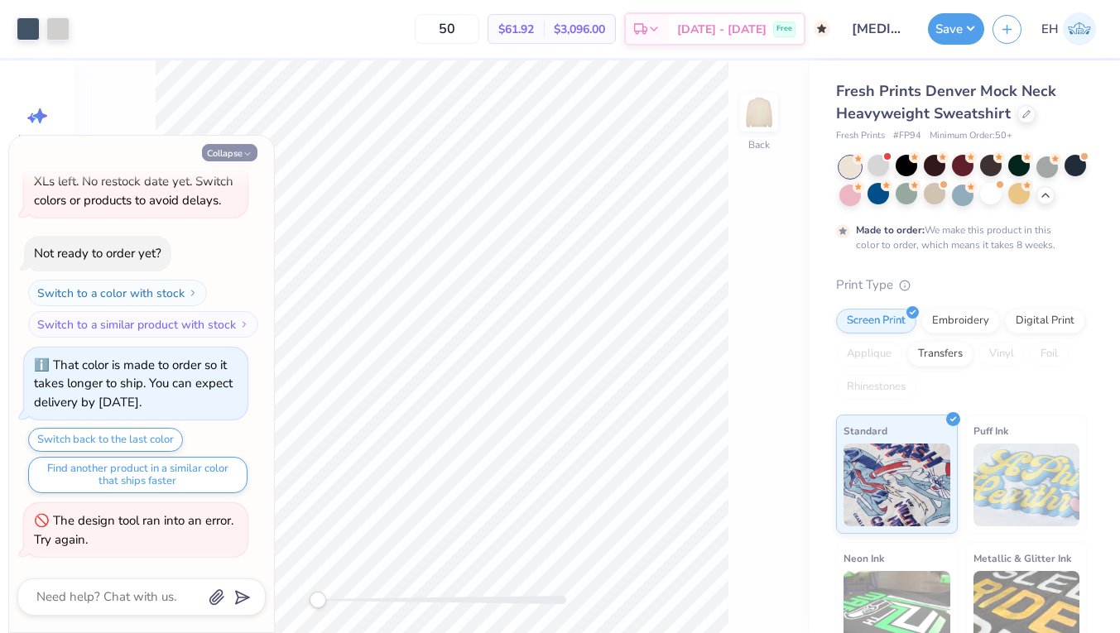
click at [245, 150] on icon "button" at bounding box center [248, 154] width 10 height 10
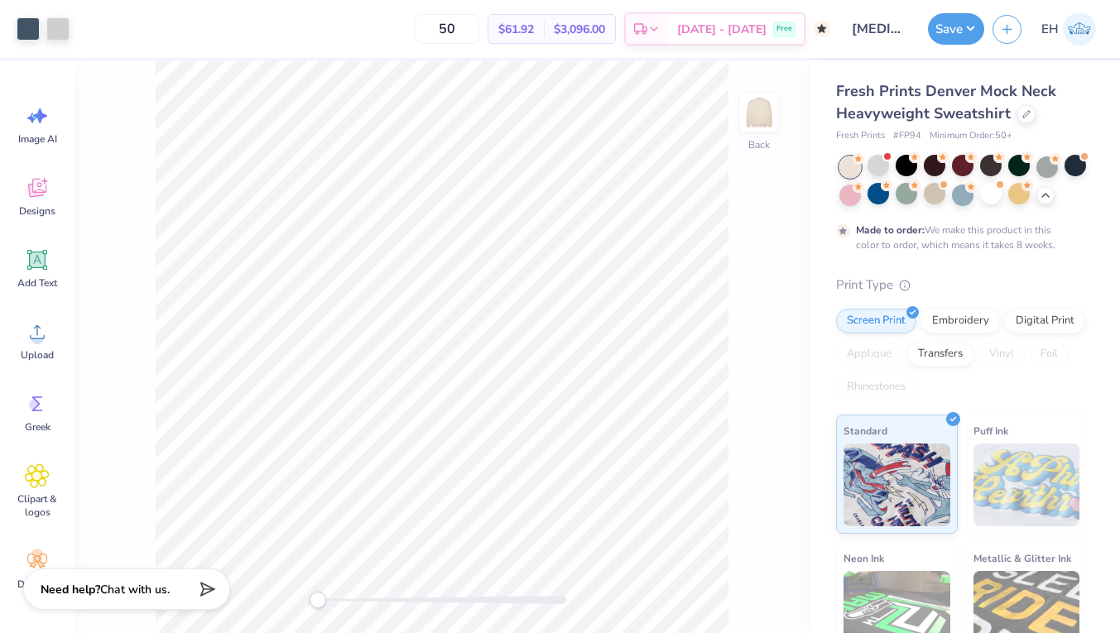
type textarea "x"
